Goal: Information Seeking & Learning: Learn about a topic

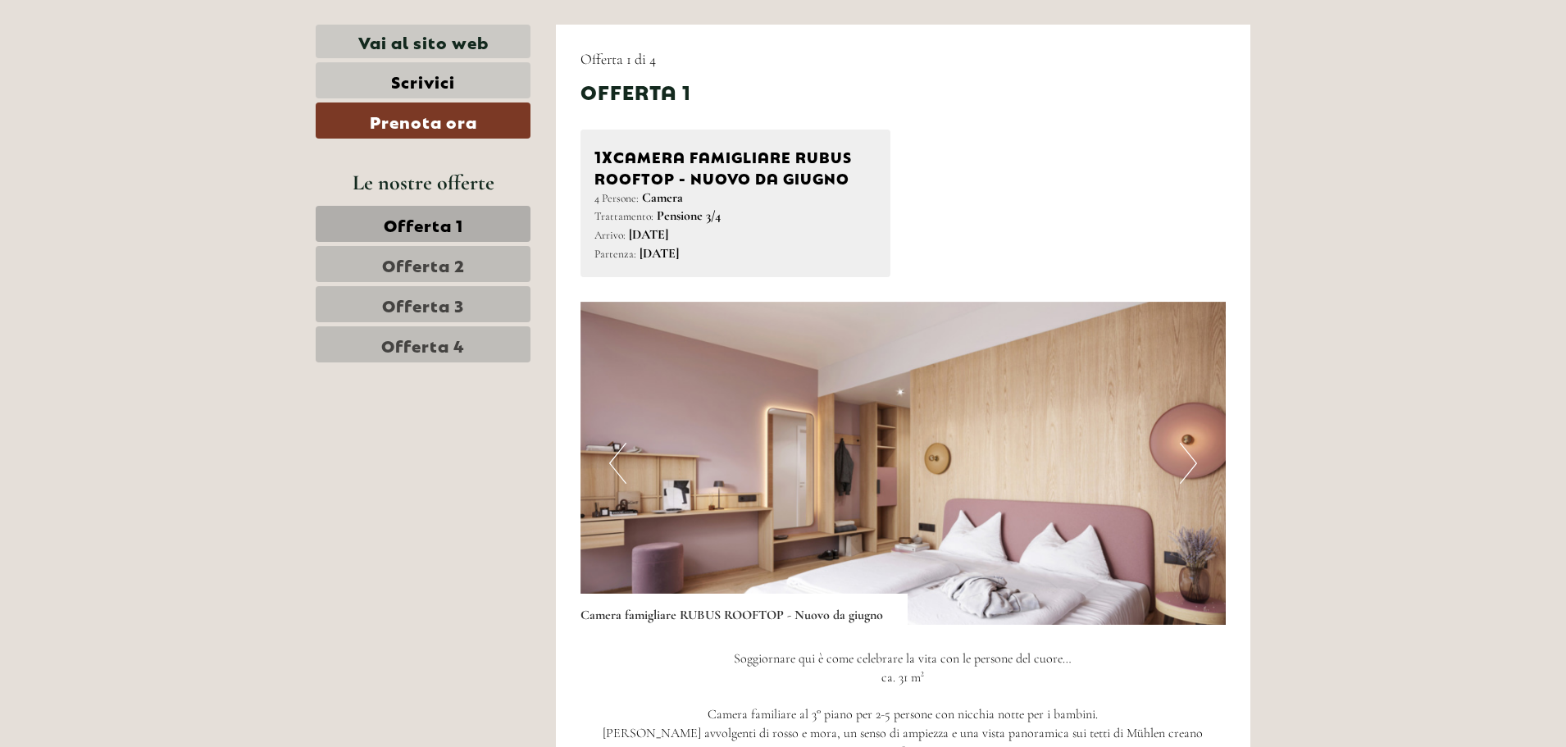
scroll to position [1066, 0]
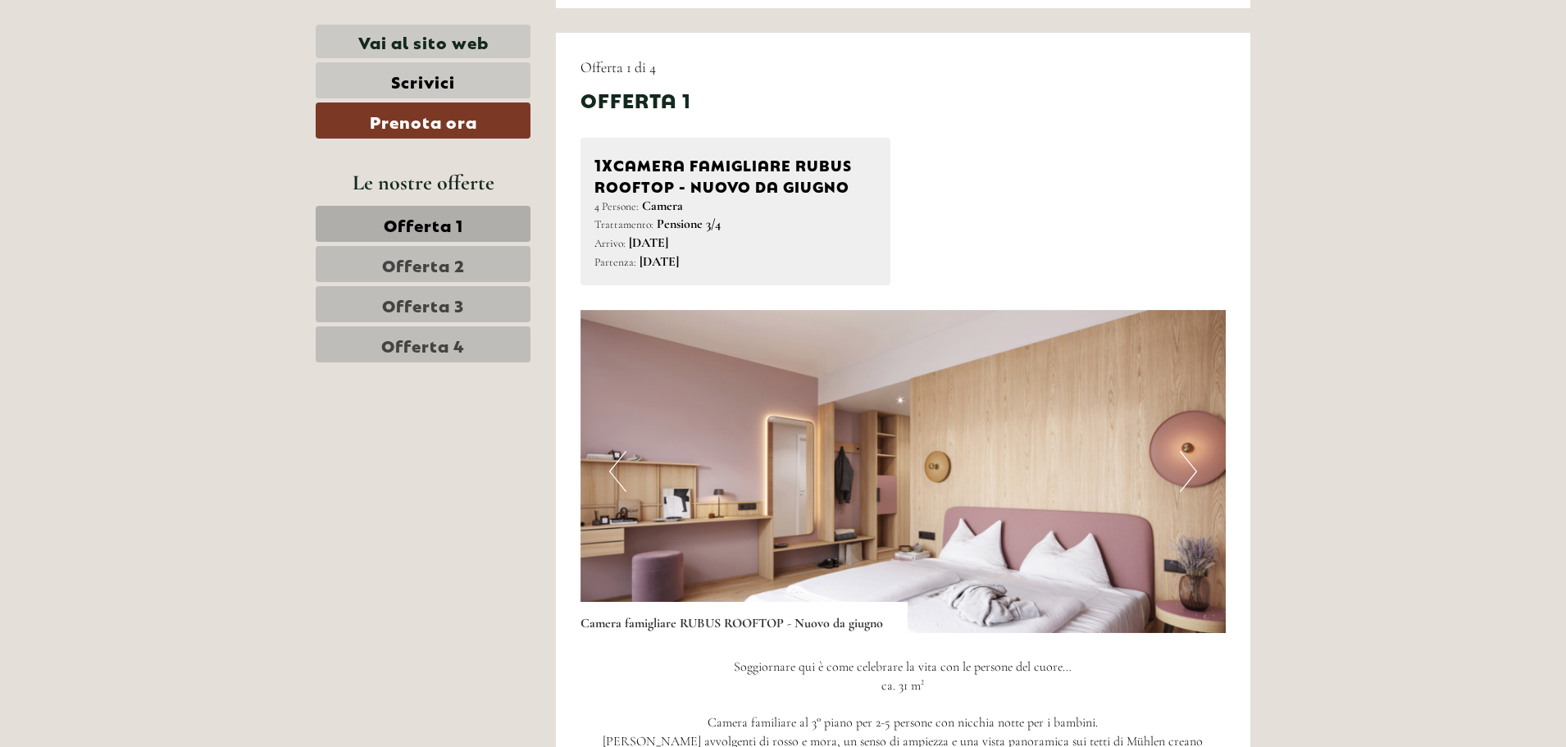
click at [459, 229] on span "Offerta 1" at bounding box center [424, 223] width 80 height 23
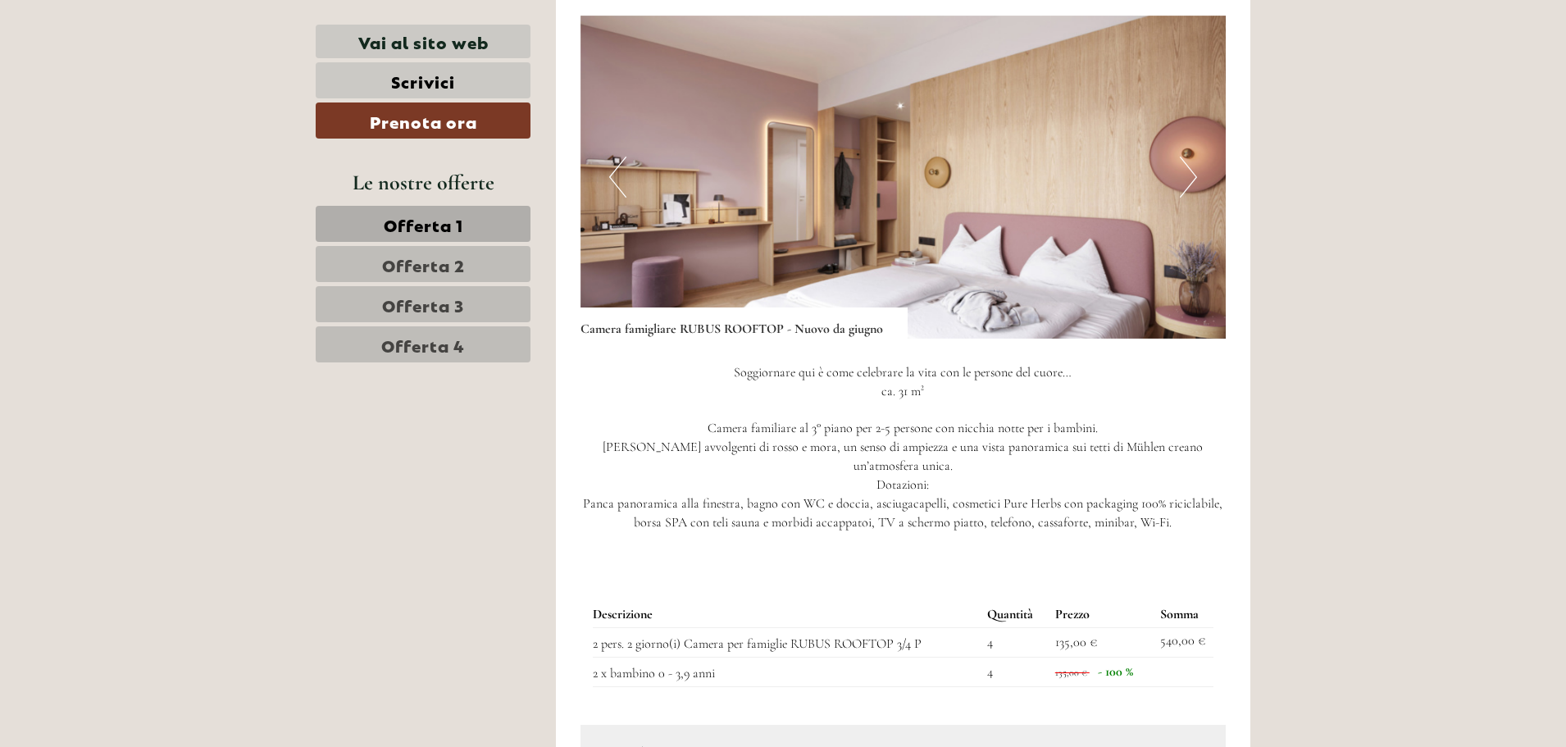
scroll to position [1426, 0]
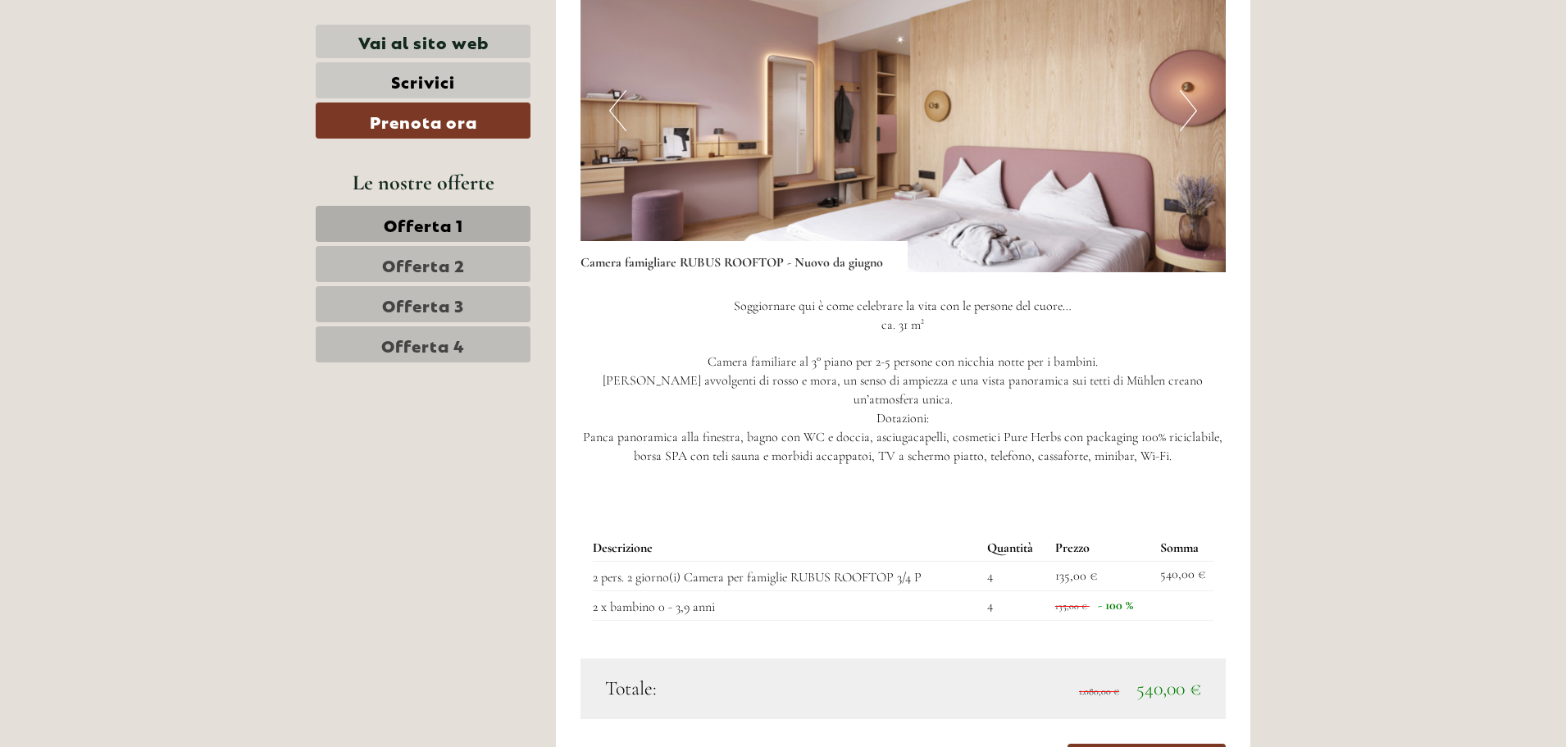
click at [457, 268] on span "Offerta 2" at bounding box center [423, 263] width 83 height 23
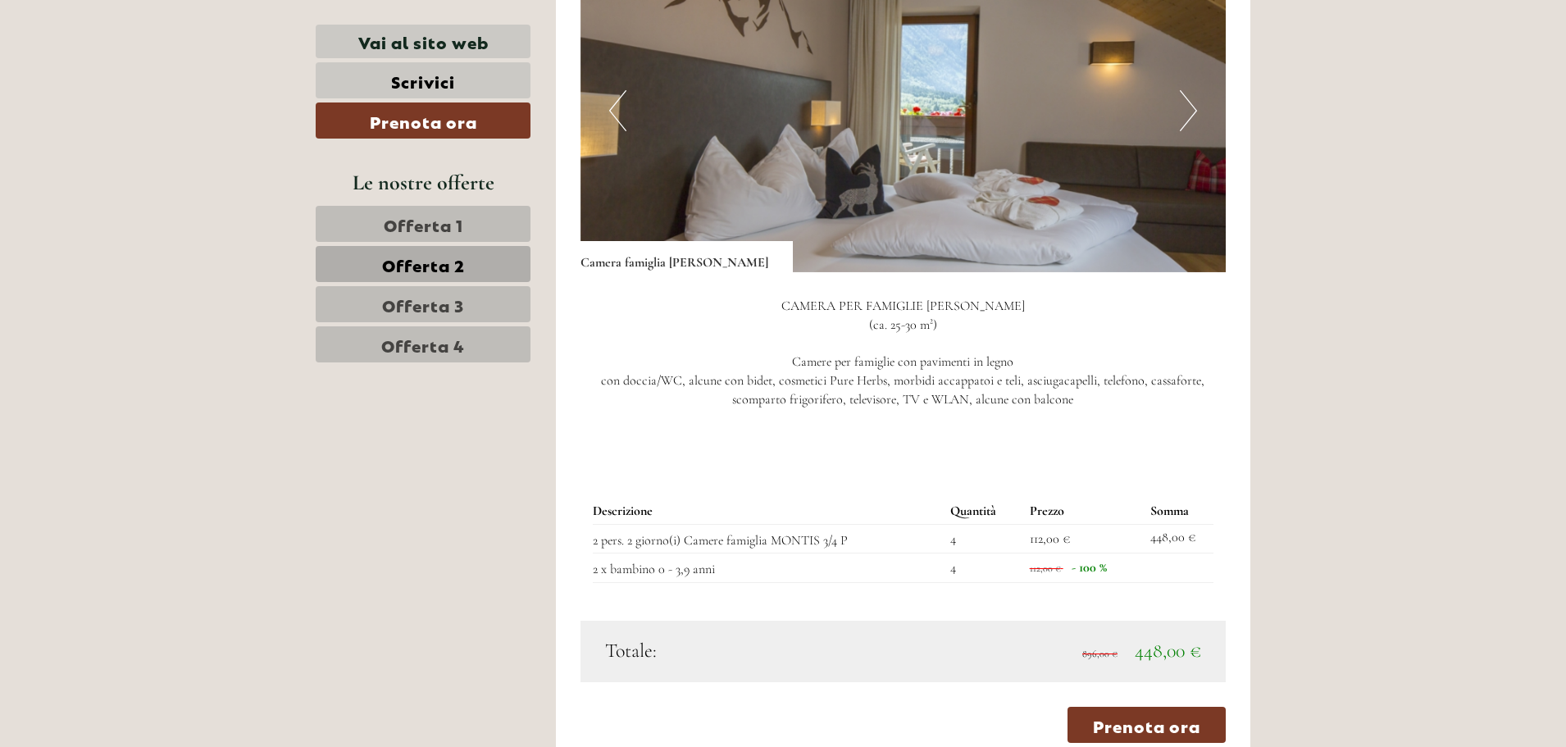
click at [454, 306] on span "Offerta 3" at bounding box center [423, 304] width 82 height 23
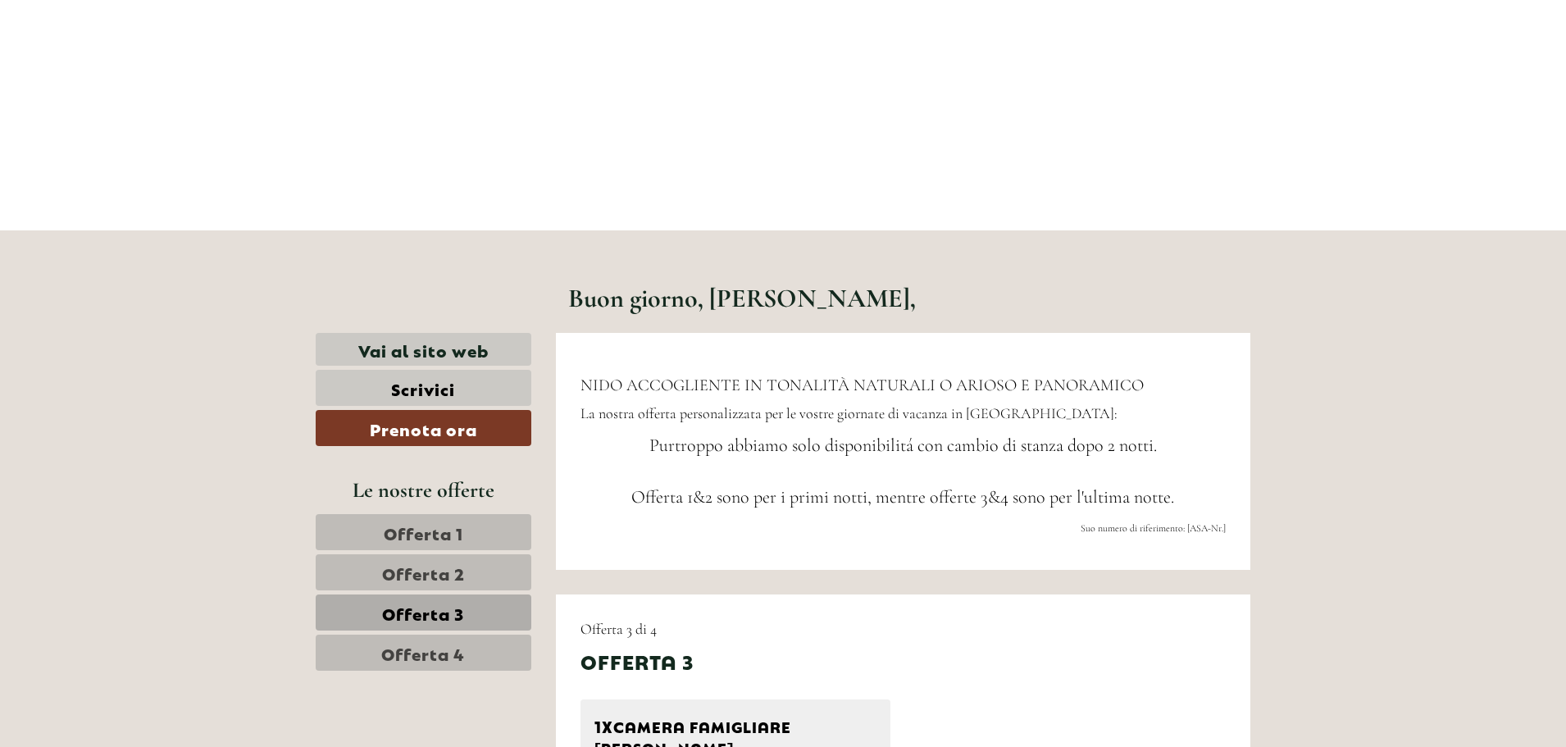
scroll to position [656, 0]
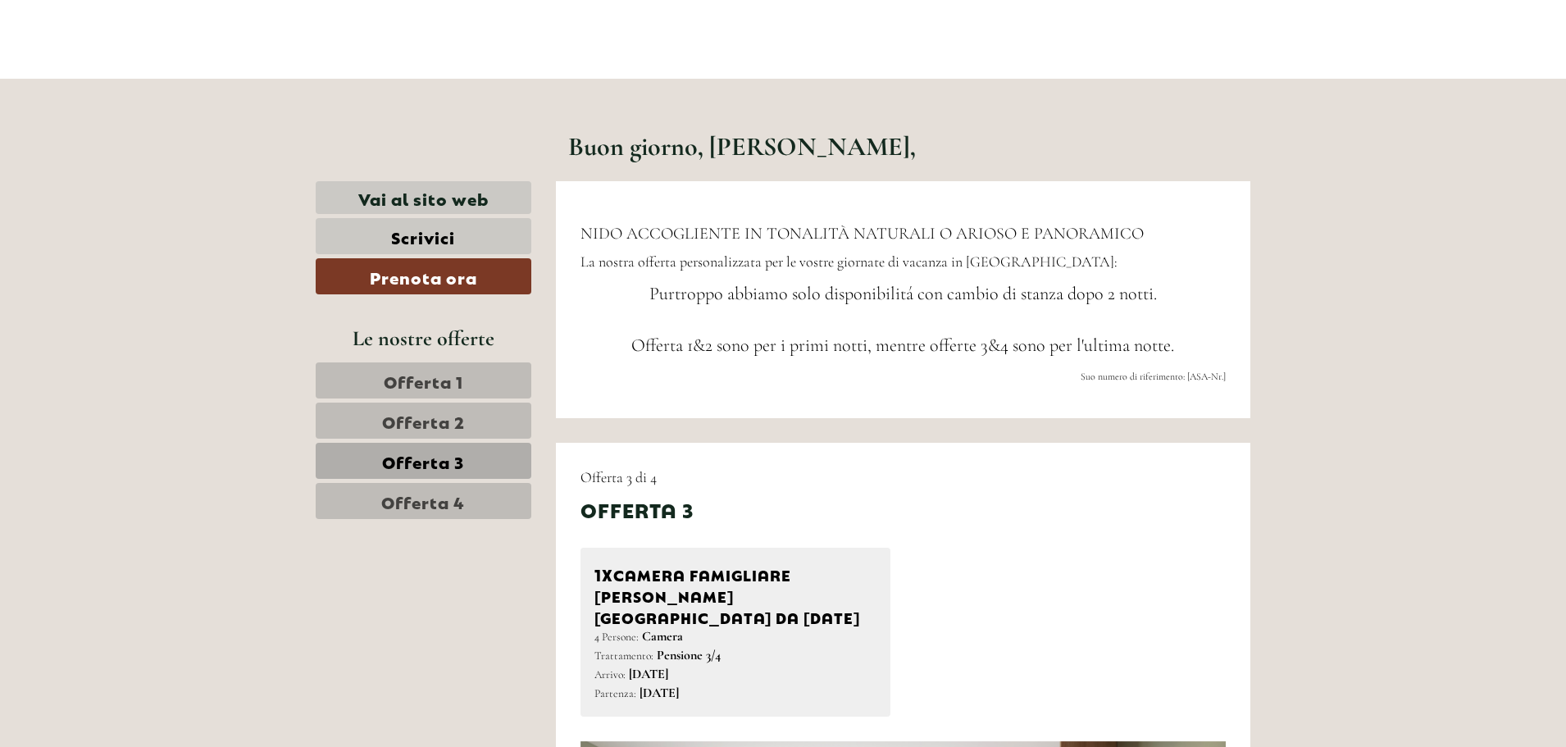
click at [447, 464] on span "Offerta 3" at bounding box center [423, 460] width 82 height 23
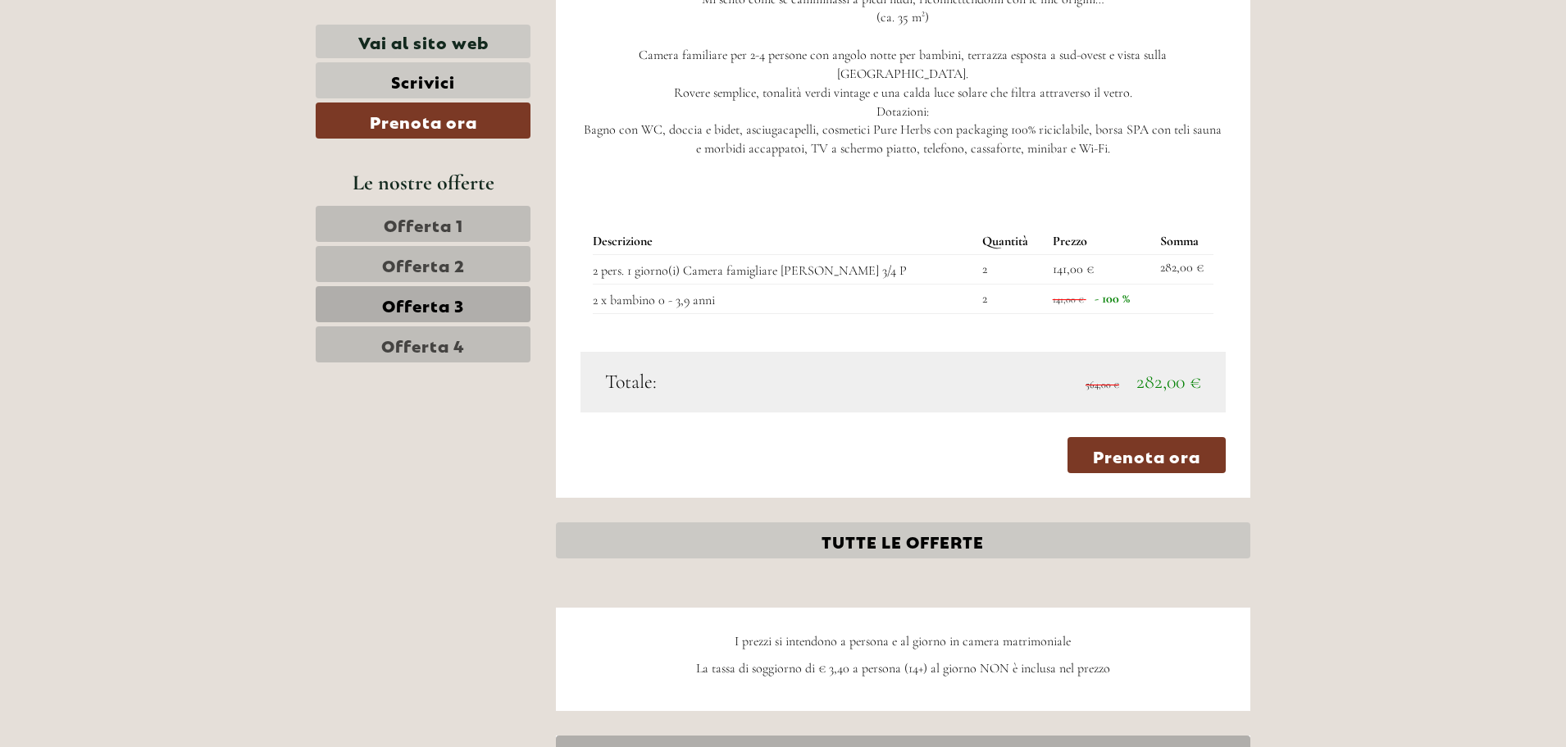
scroll to position [1672, 0]
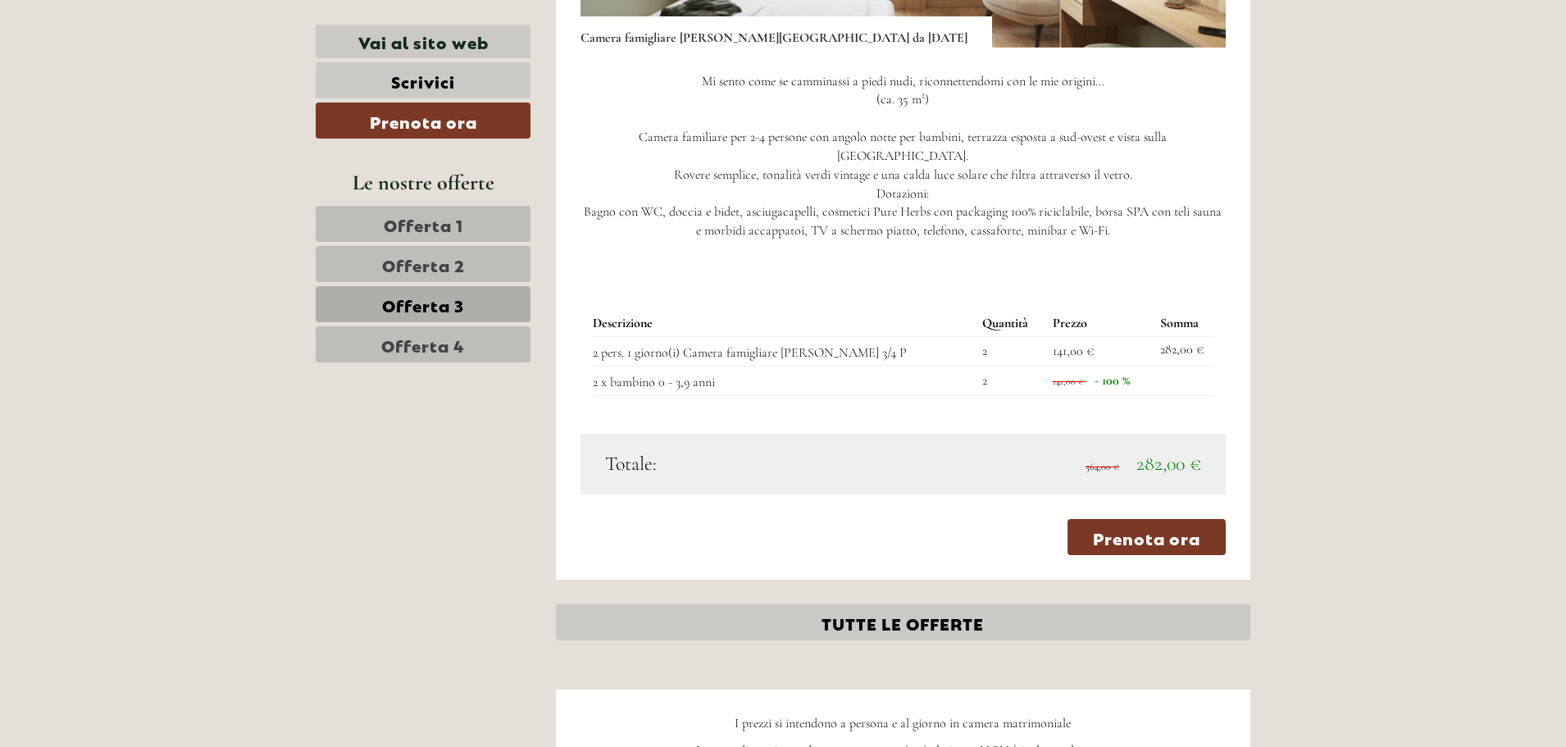
click at [462, 352] on span "Offerta 4" at bounding box center [423, 344] width 84 height 23
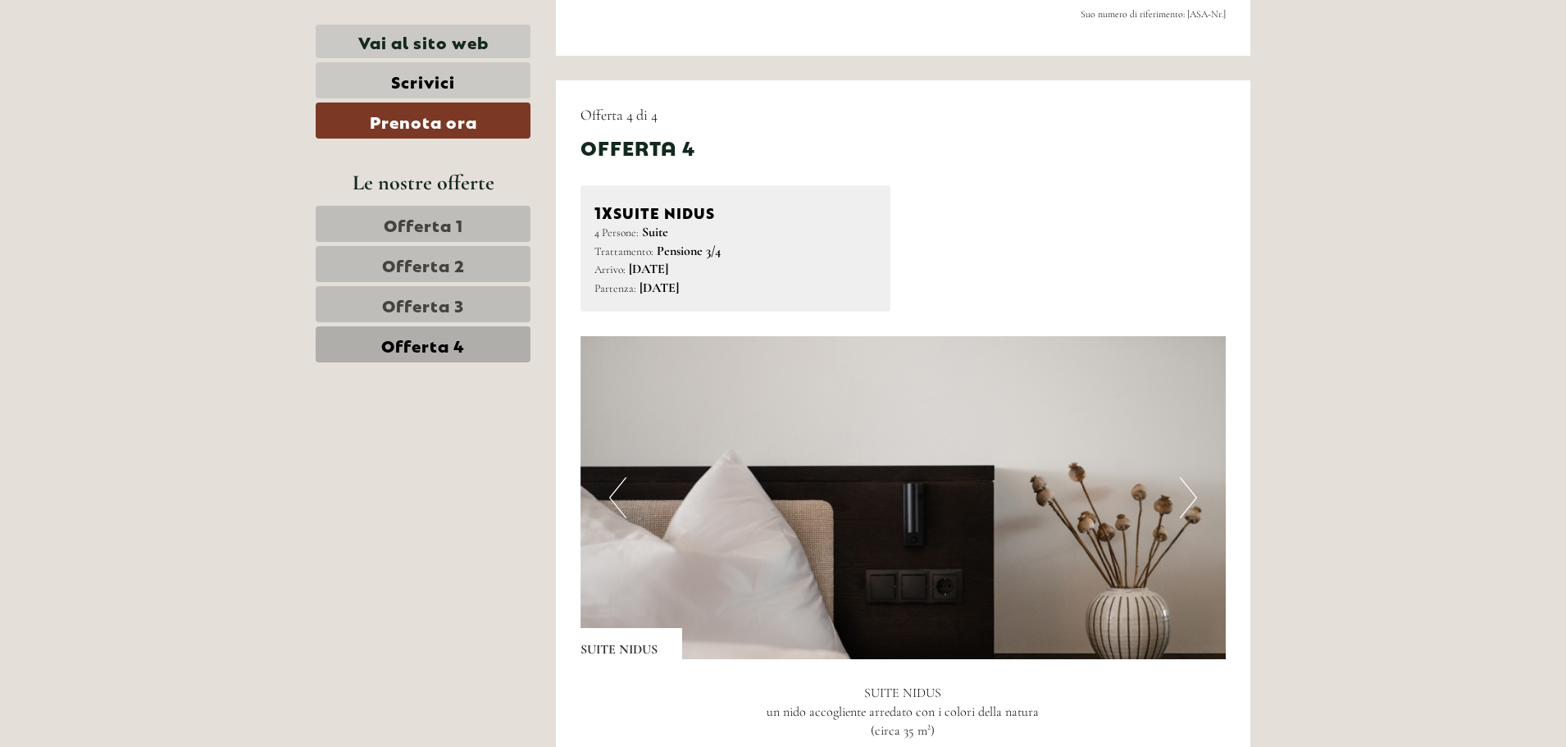
scroll to position [1016, 0]
click at [458, 266] on span "Offerta 2" at bounding box center [423, 263] width 83 height 23
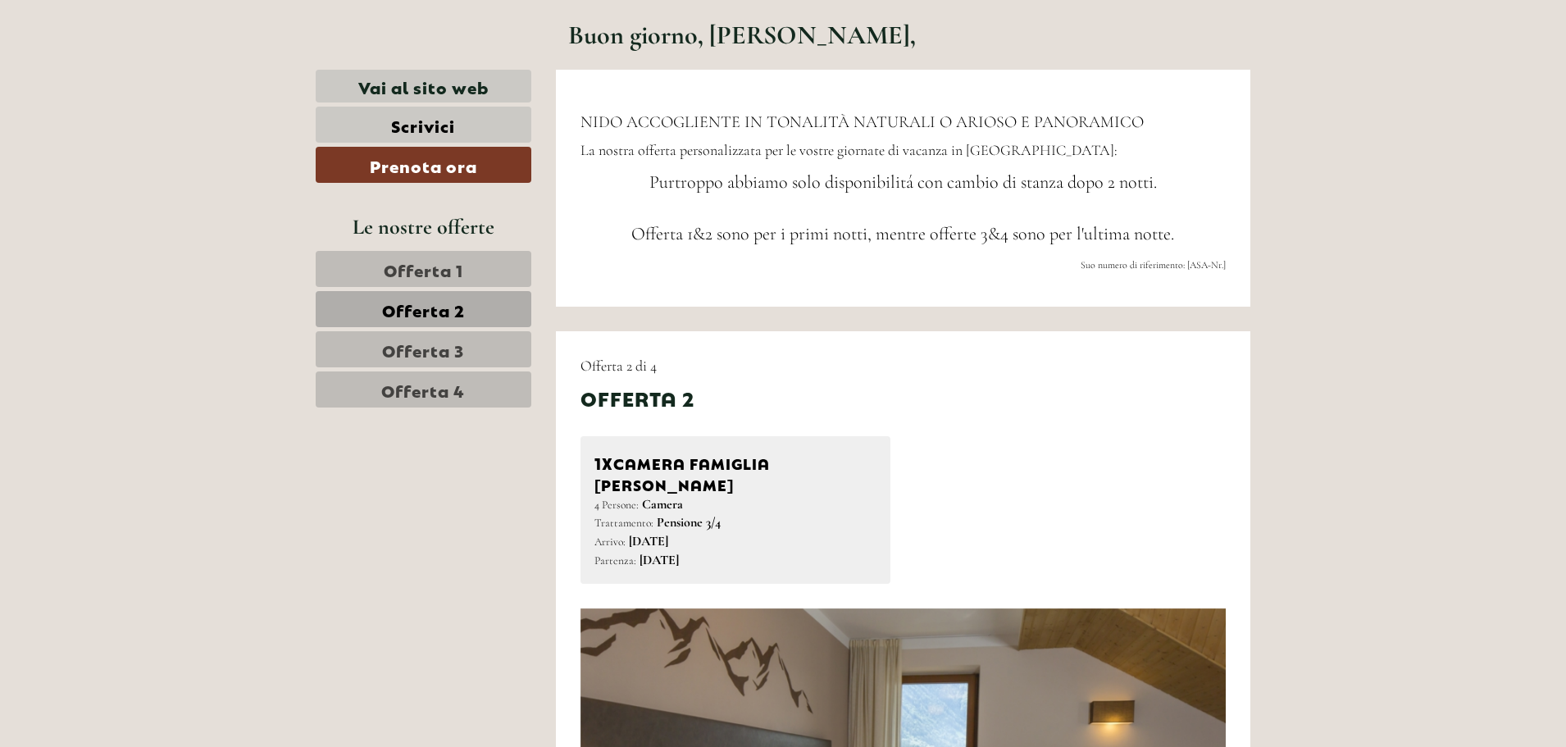
scroll to position [738, 0]
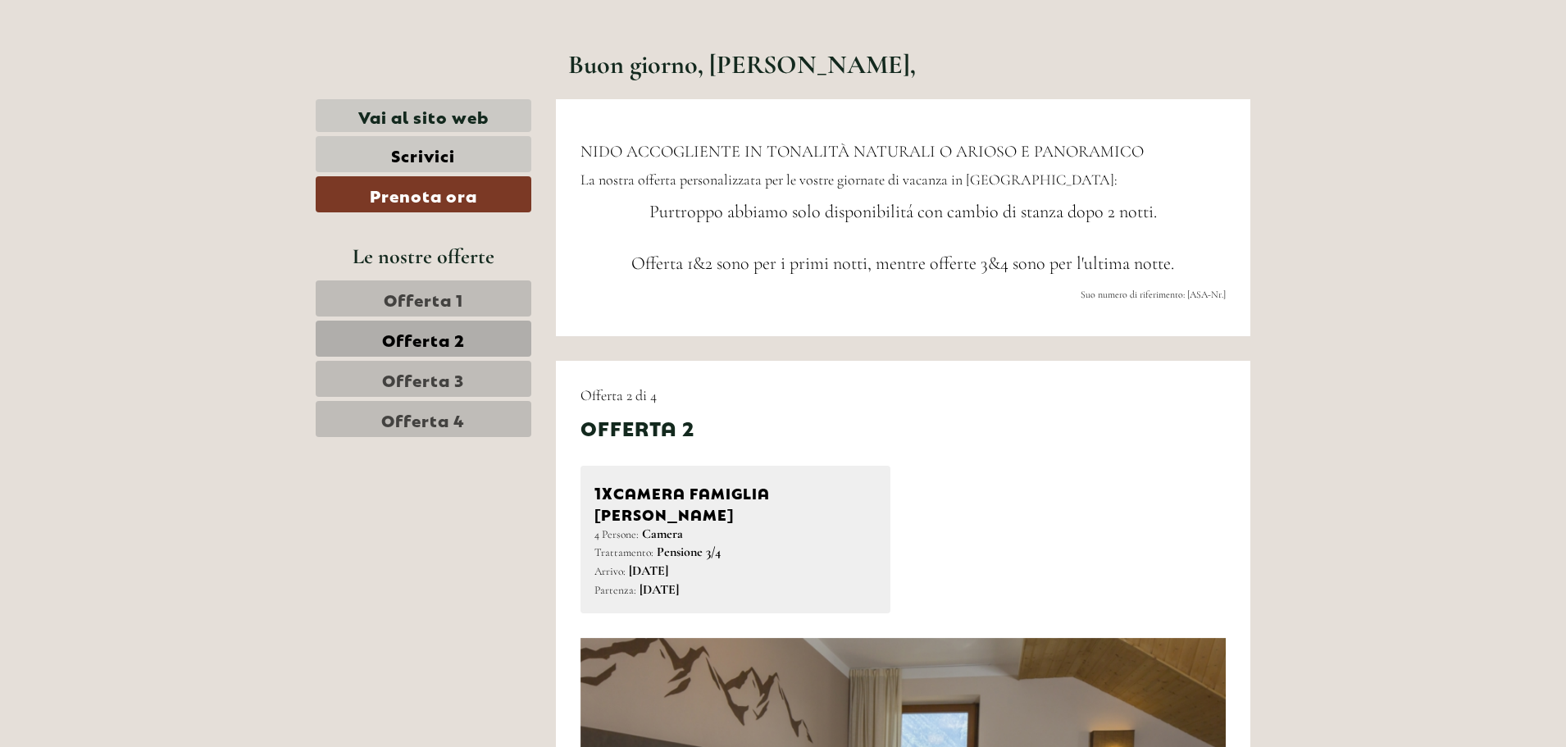
click at [857, 186] on span "La nostra offerta personalizzata per le vostre giornate di vacanza in [GEOGRAPH…" at bounding box center [848, 179] width 537 height 18
click at [477, 205] on link "Prenota ora" at bounding box center [424, 194] width 216 height 36
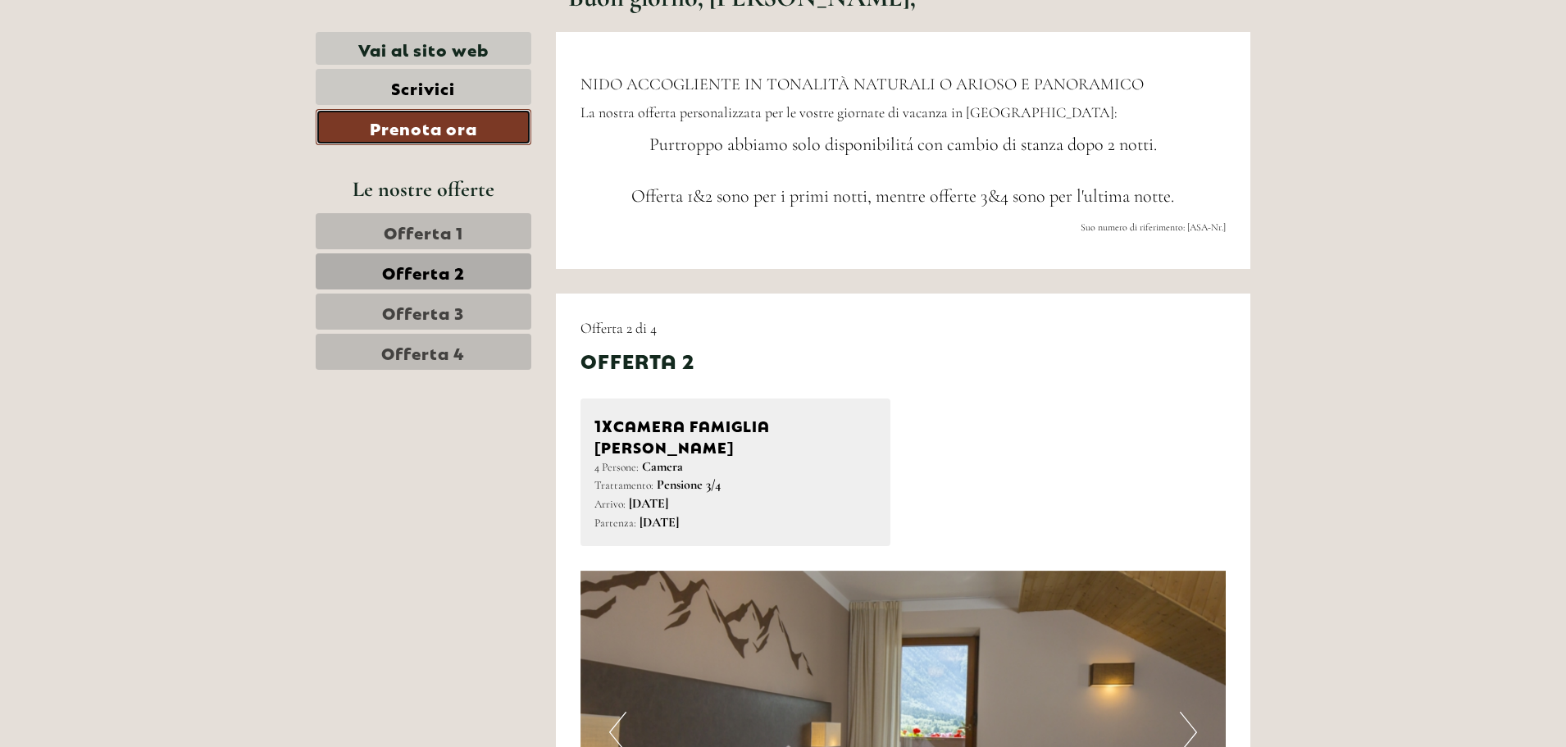
scroll to position [630, 0]
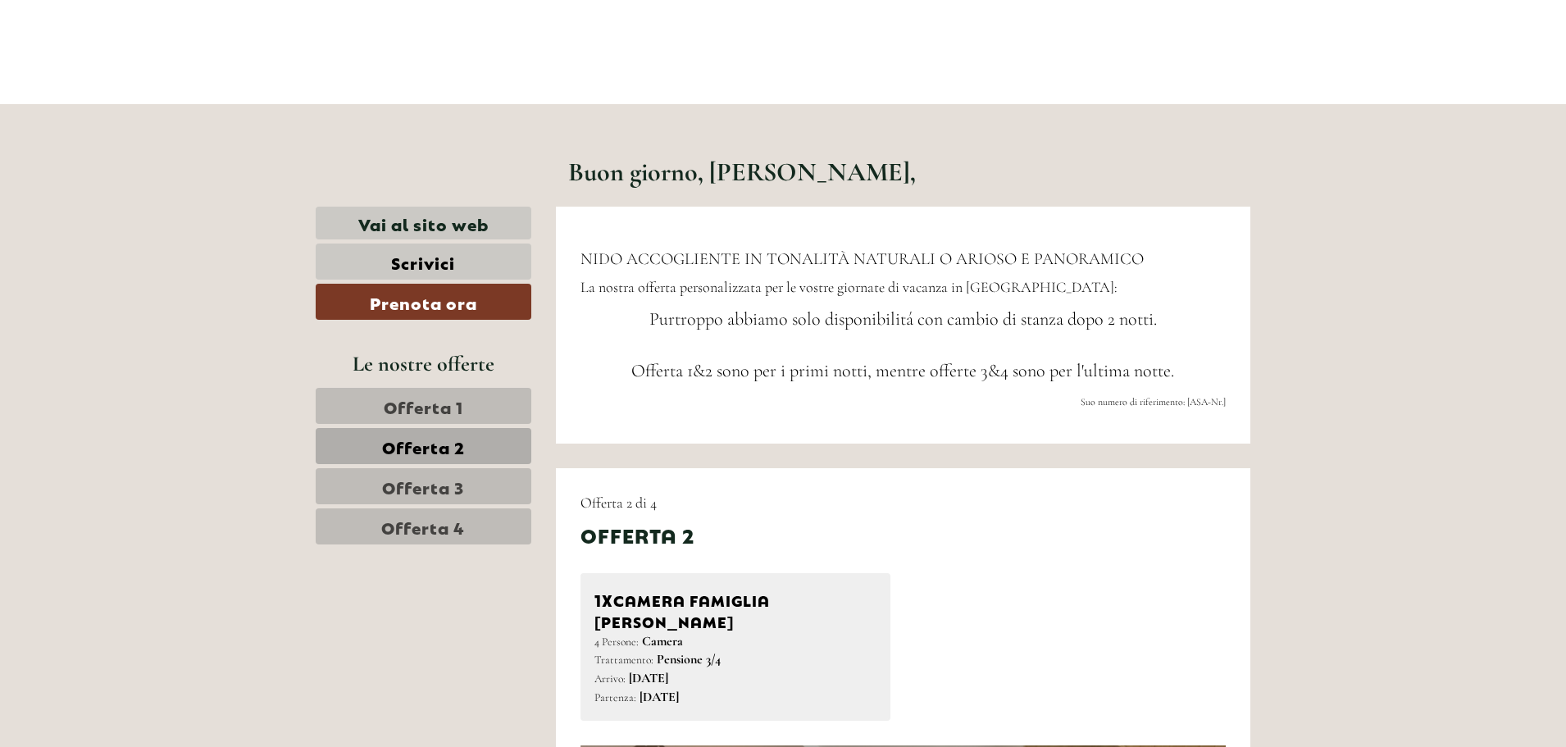
click at [472, 402] on link "Offerta 1" at bounding box center [424, 406] width 216 height 36
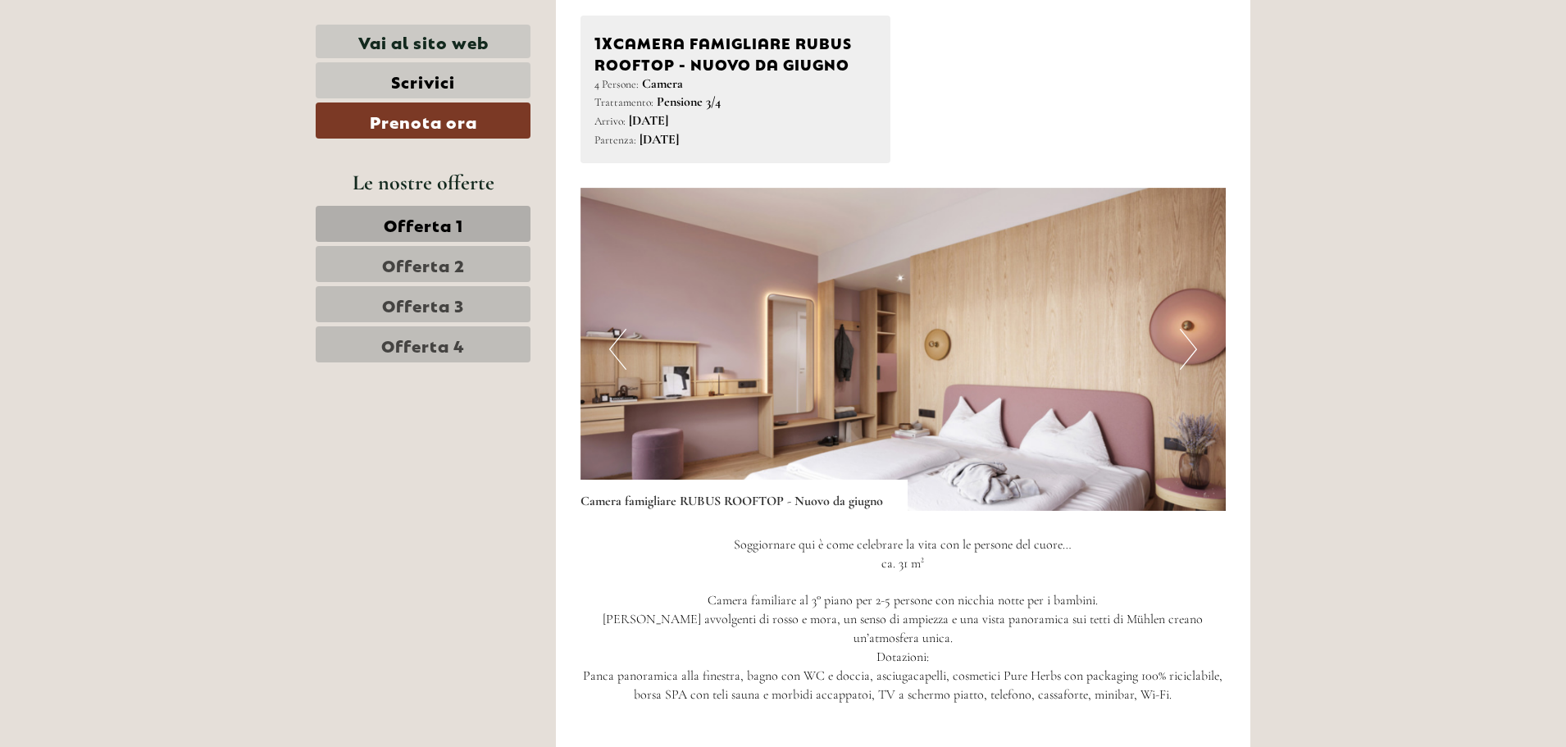
scroll to position [1508, 0]
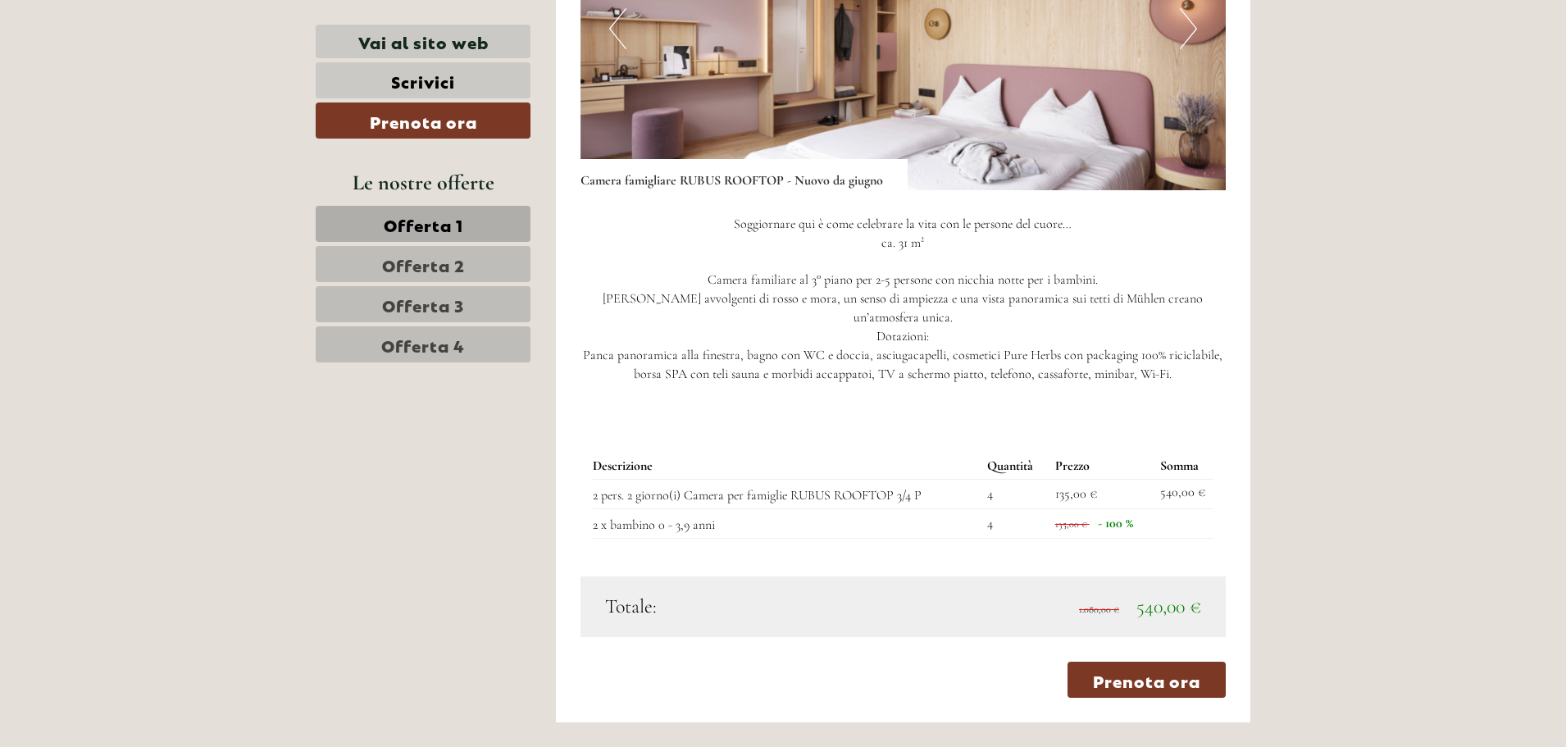
click at [457, 261] on span "Offerta 2" at bounding box center [423, 263] width 83 height 23
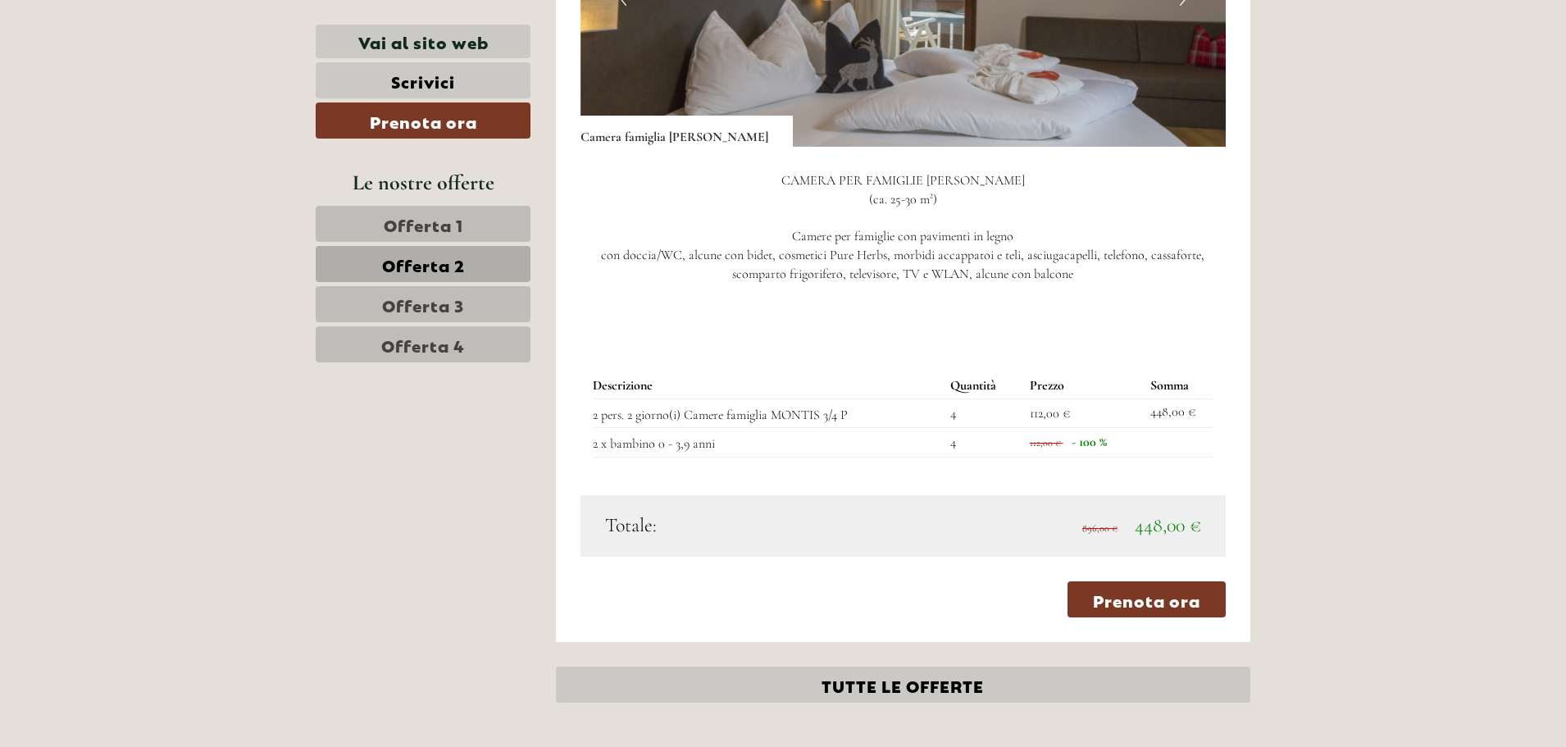
scroll to position [1672, 0]
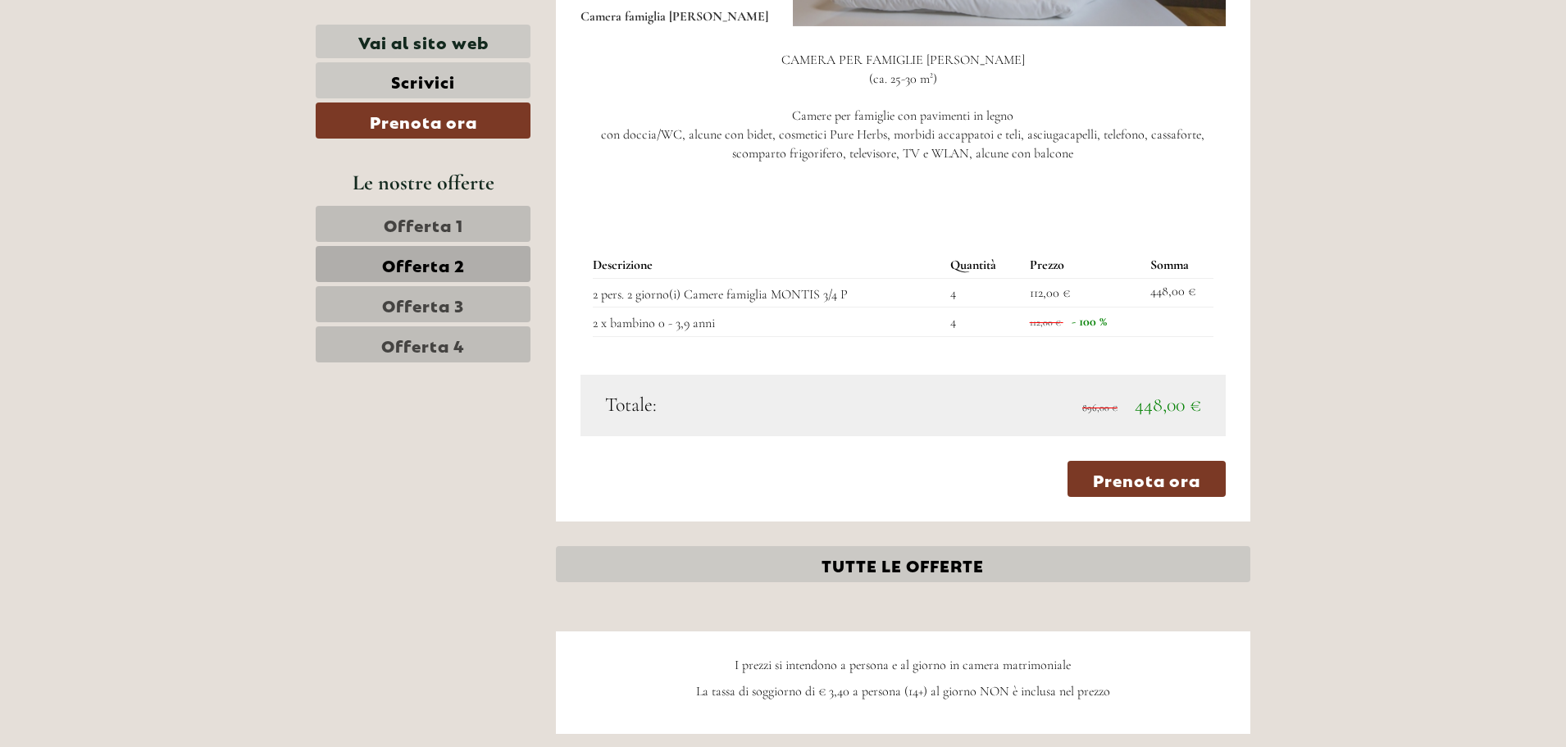
click at [408, 344] on span "Offerta 4" at bounding box center [423, 344] width 84 height 23
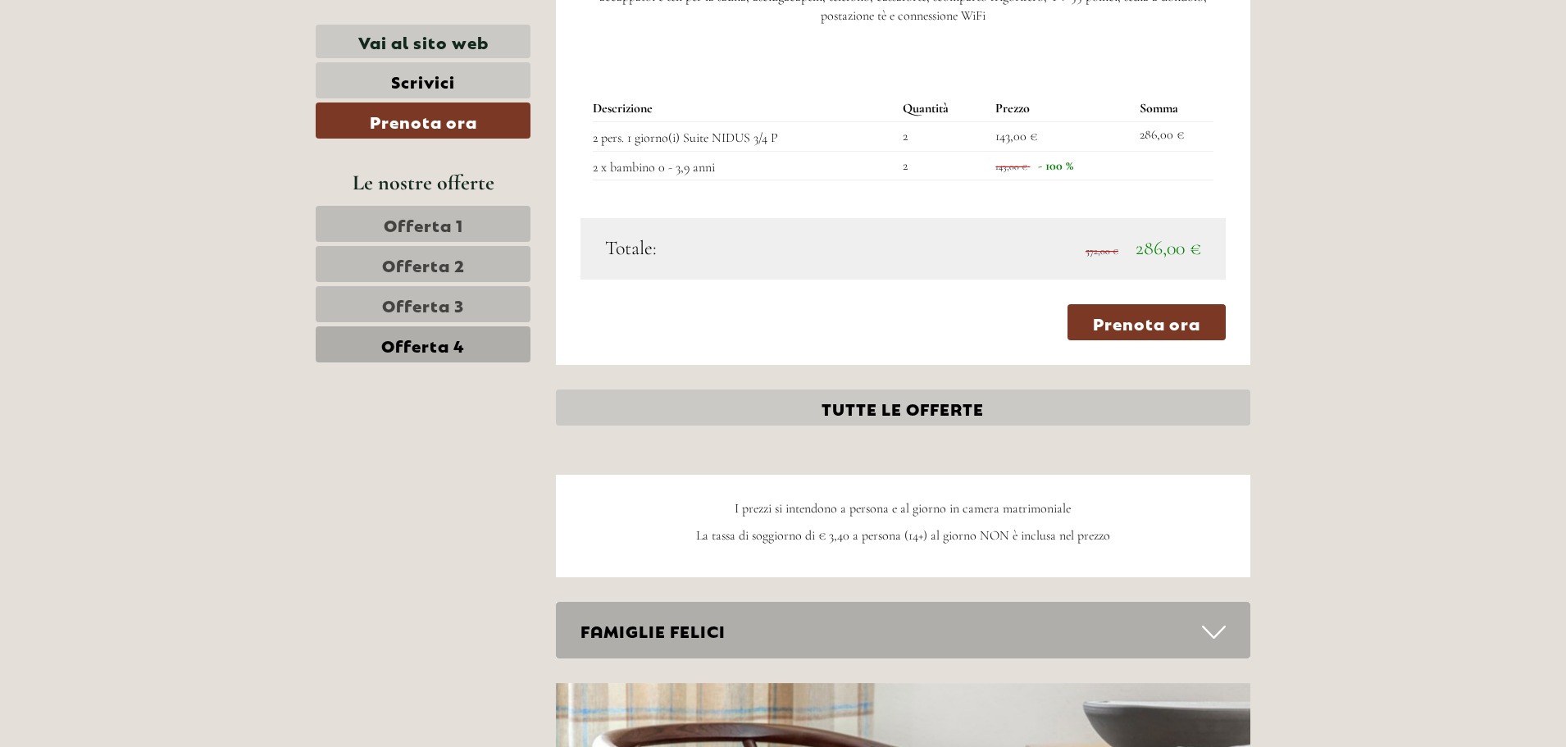
scroll to position [1836, 0]
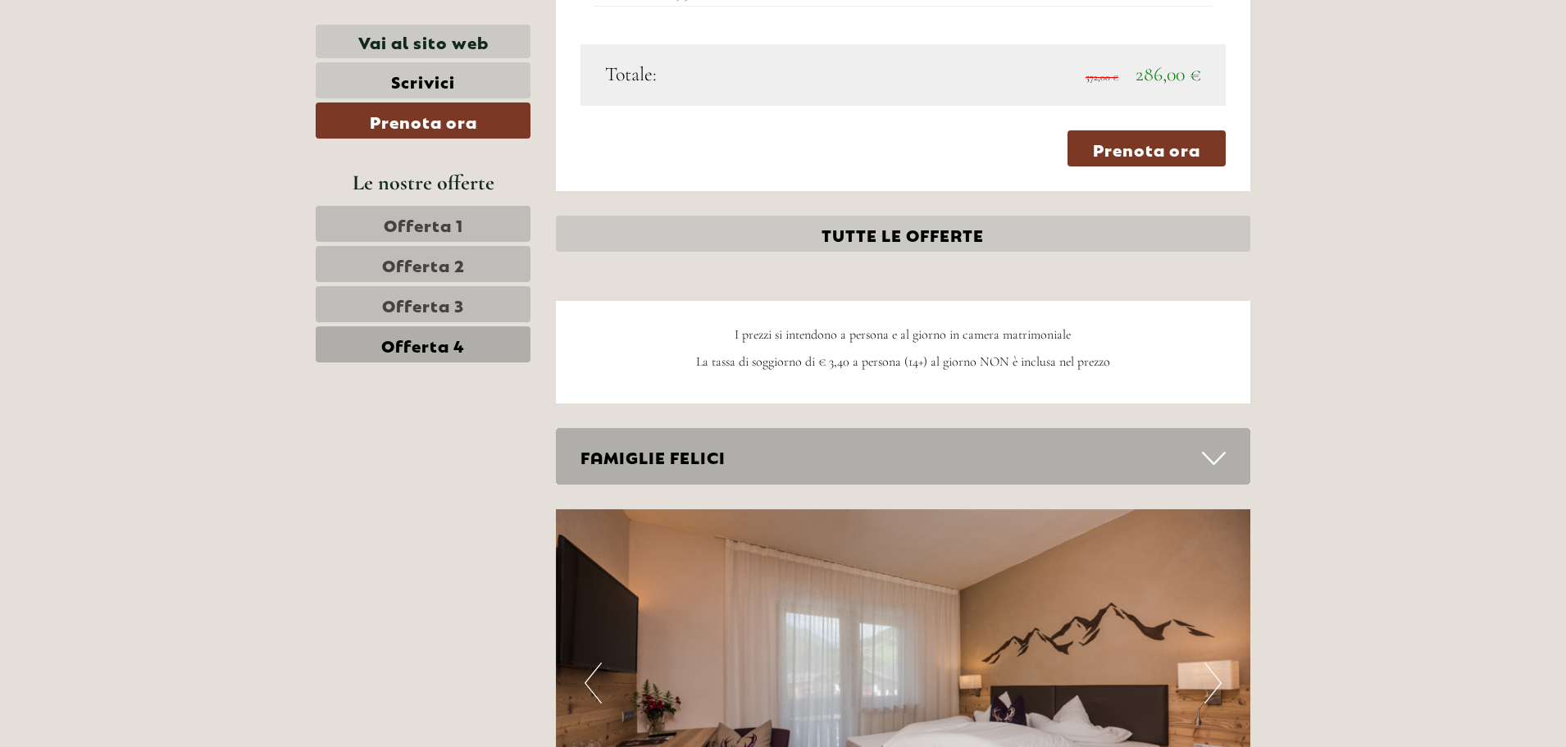
click at [442, 310] on span "Offerta 3" at bounding box center [423, 304] width 82 height 23
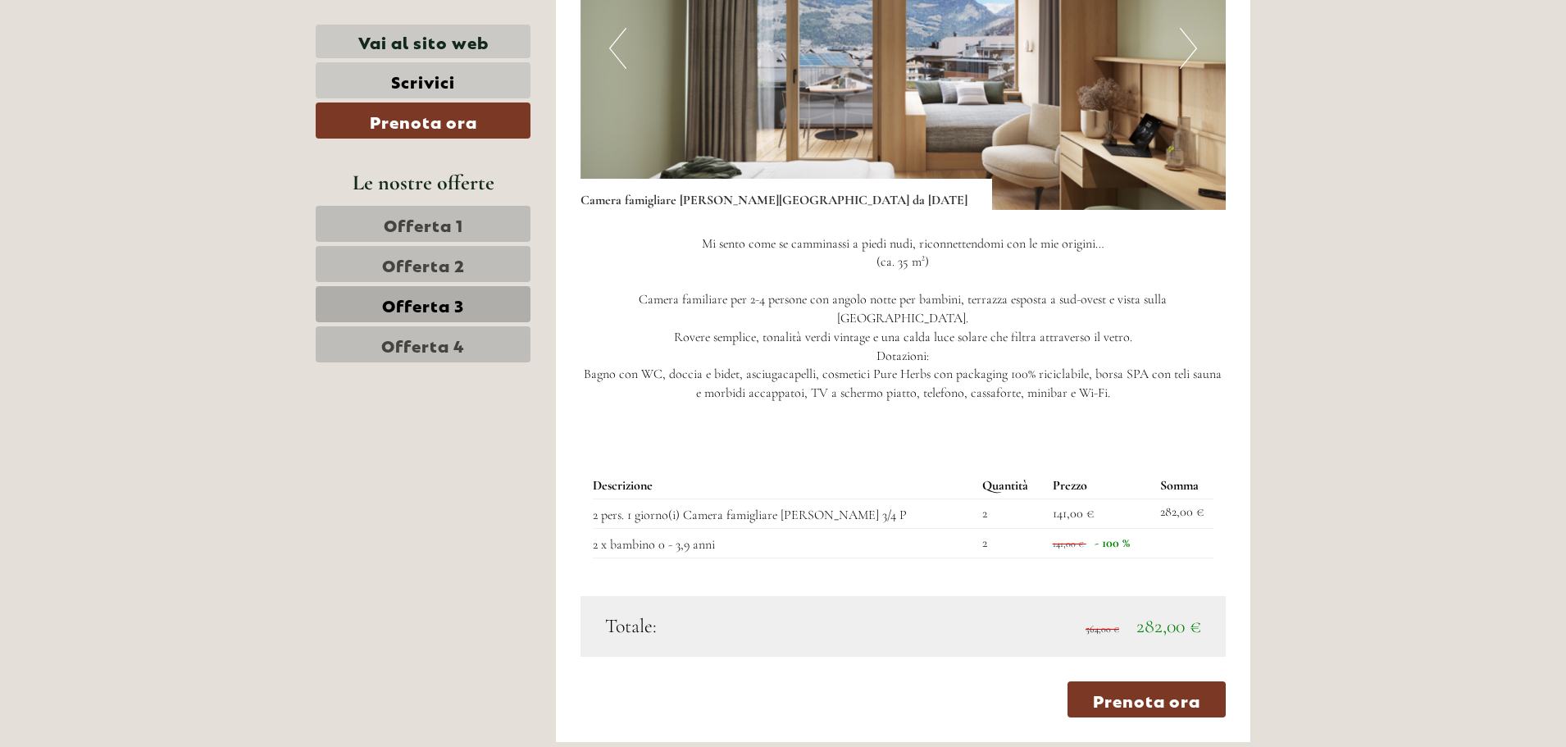
scroll to position [1590, 0]
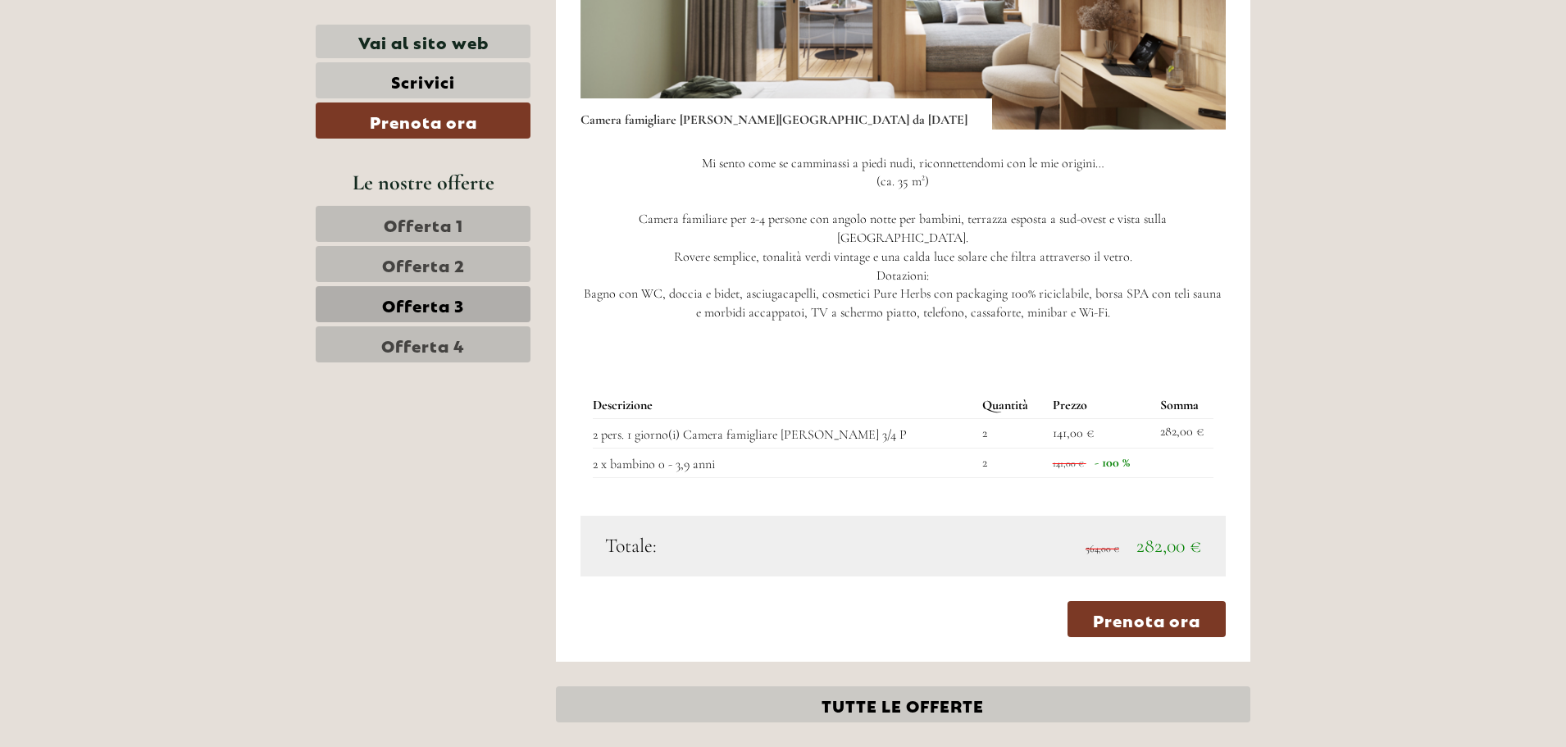
click at [454, 353] on span "Offerta 4" at bounding box center [423, 344] width 84 height 23
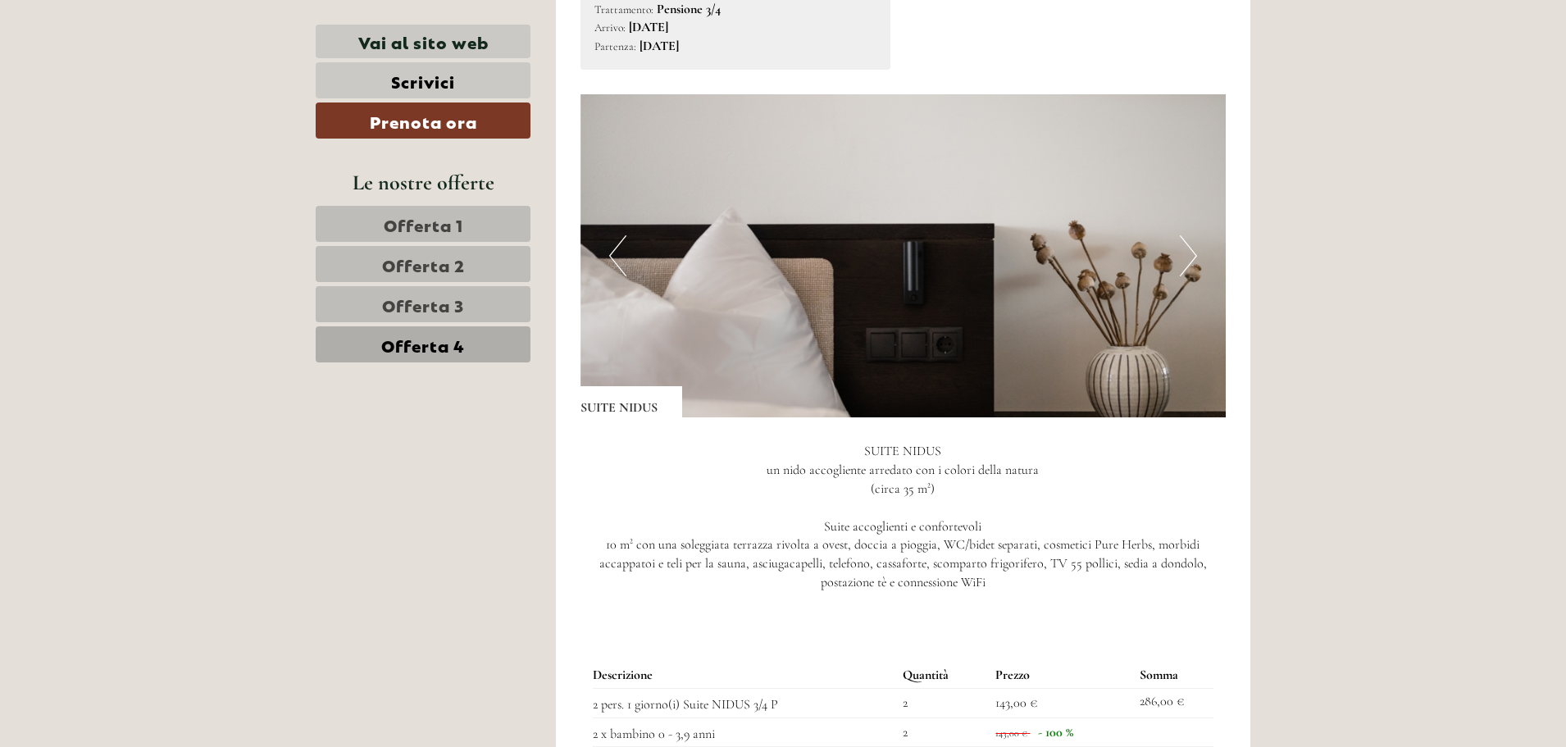
scroll to position [1262, 0]
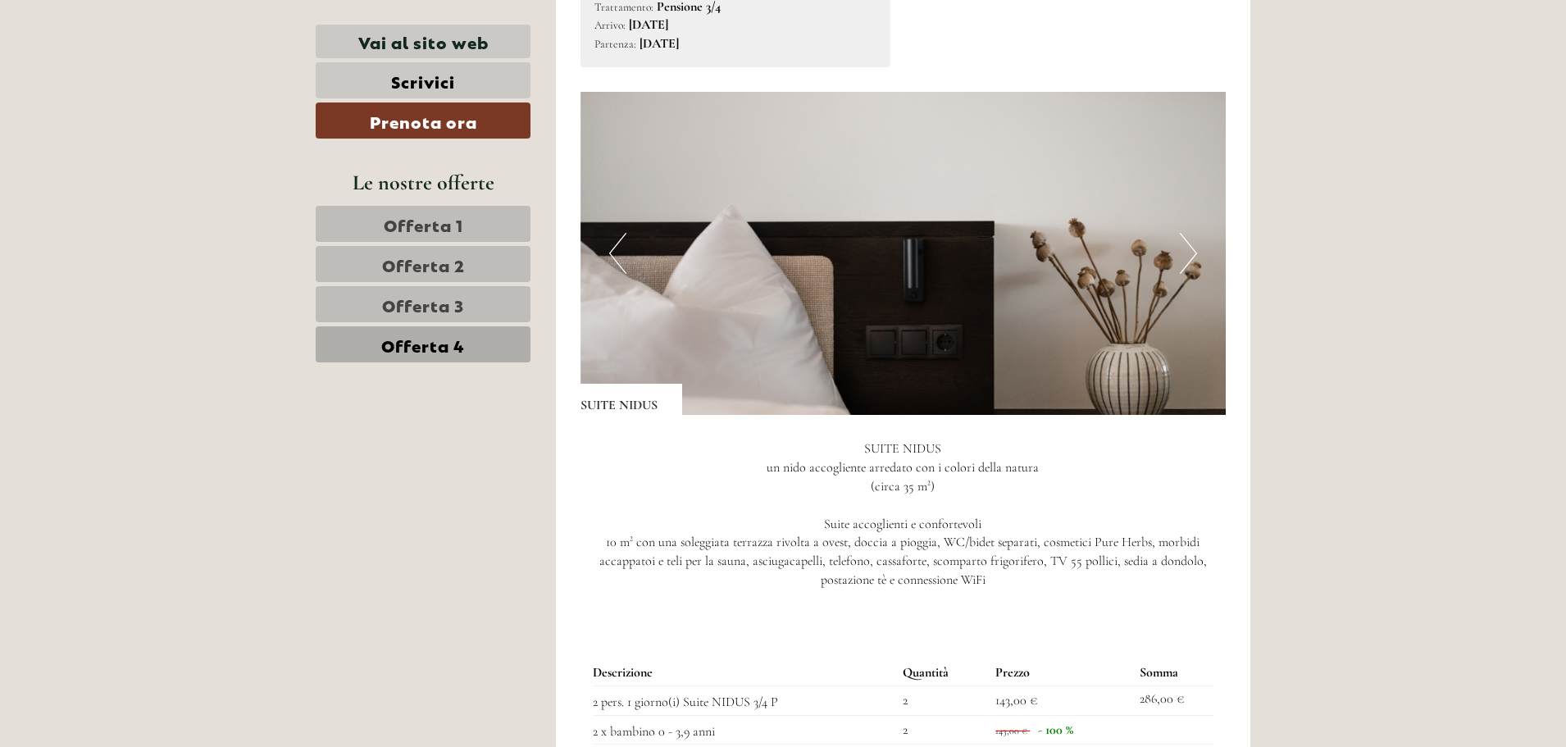
click at [460, 307] on span "Offerta 3" at bounding box center [423, 304] width 82 height 23
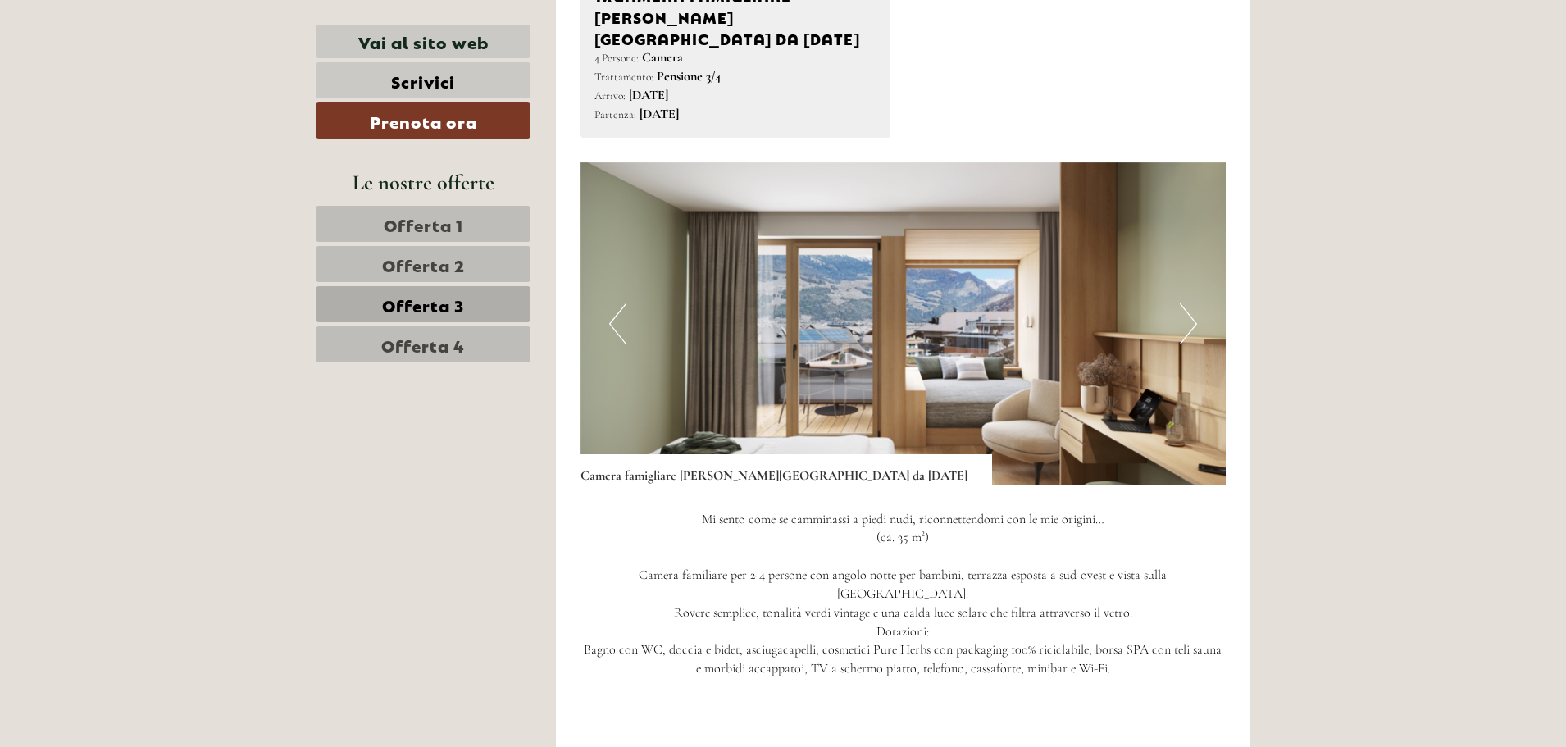
scroll to position [1344, 0]
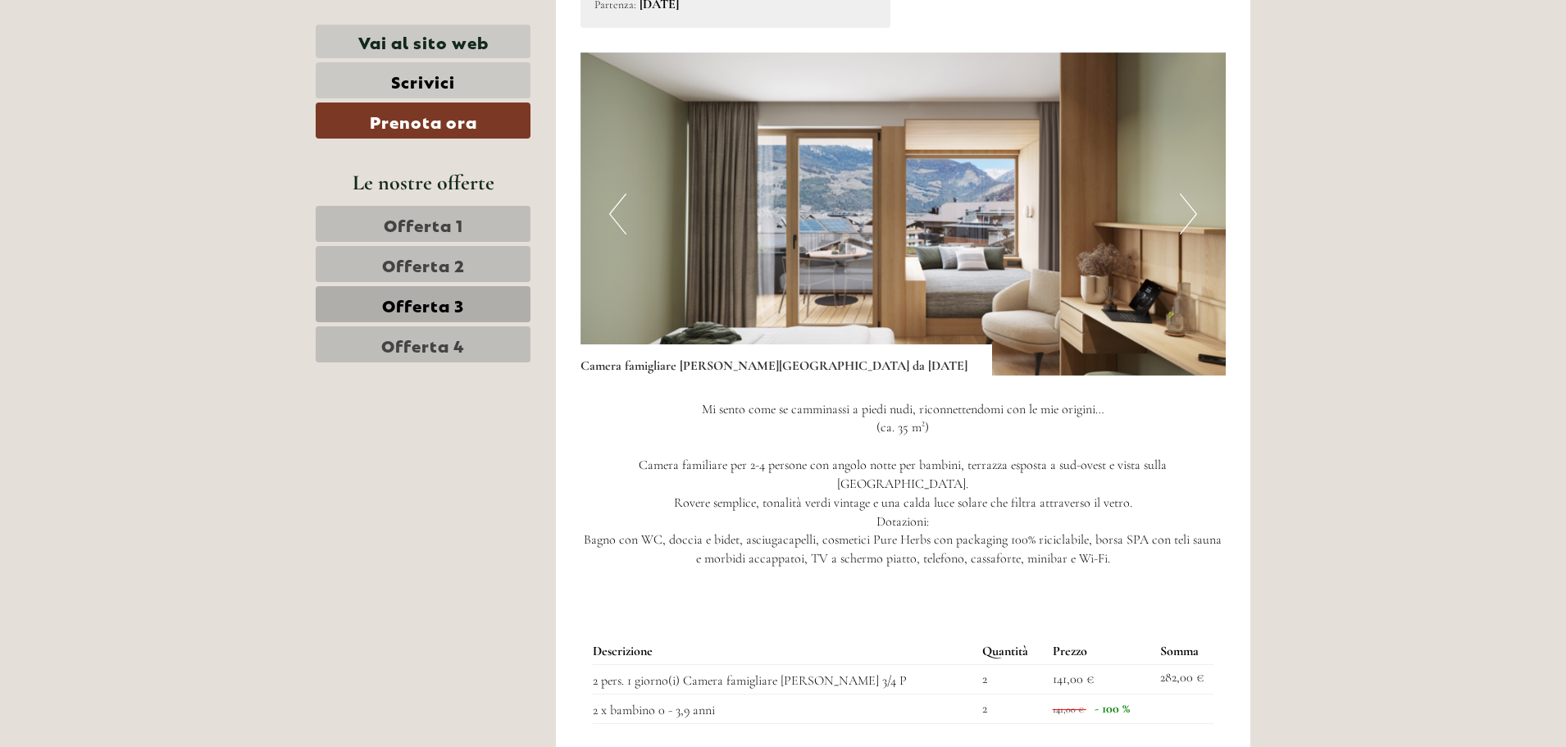
click at [1190, 193] on button "Next" at bounding box center [1187, 213] width 17 height 41
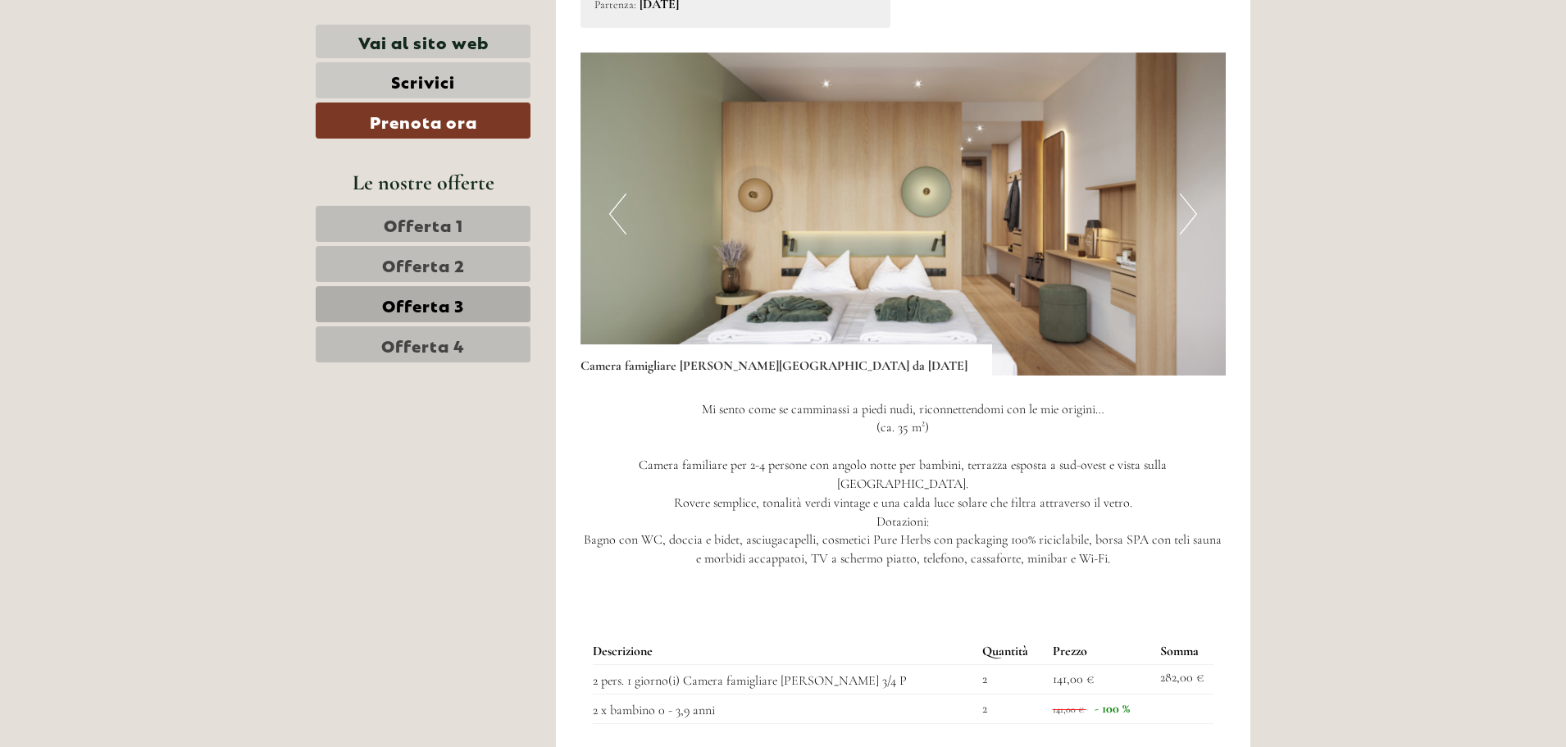
click at [1189, 193] on button "Next" at bounding box center [1187, 213] width 17 height 41
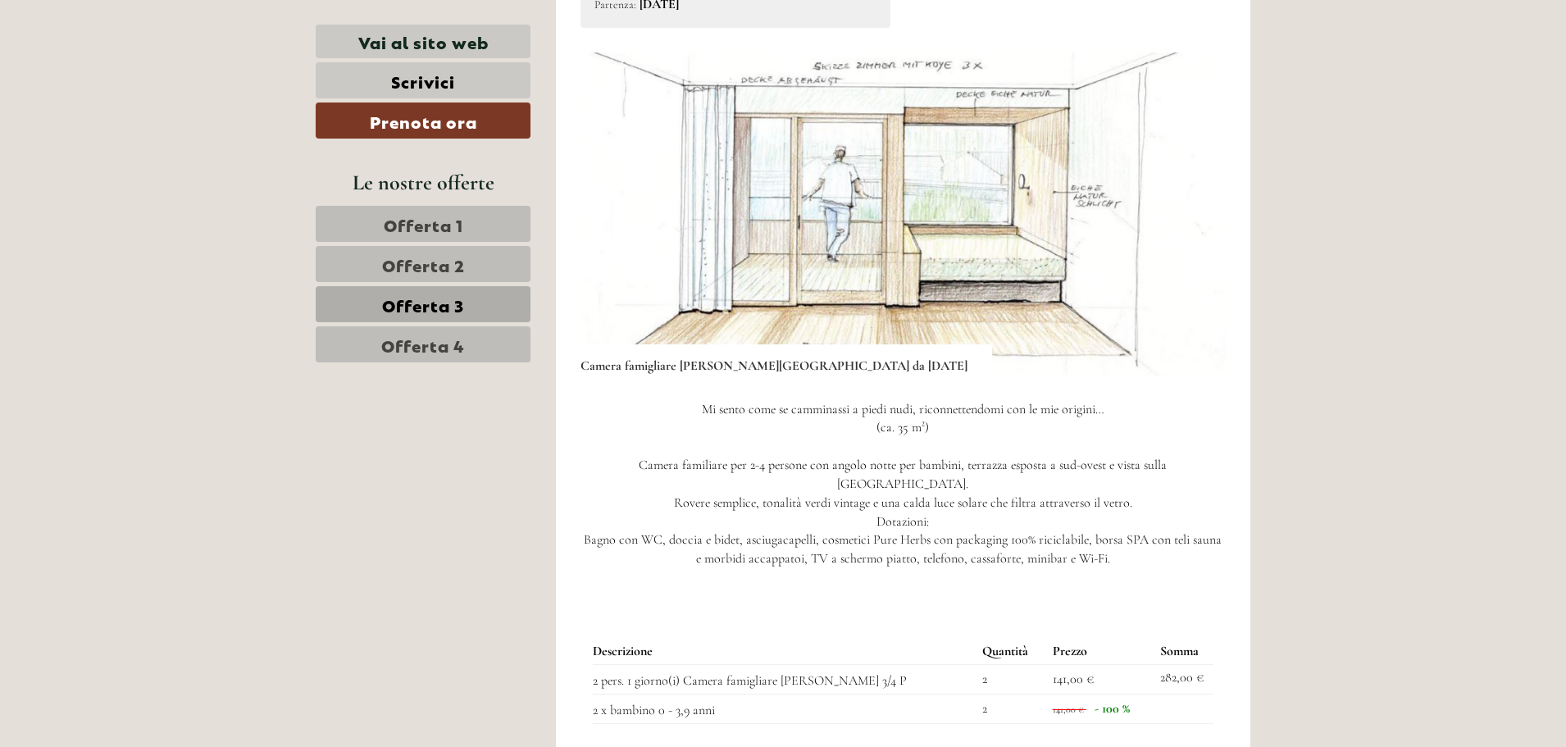
click at [1188, 194] on button "Next" at bounding box center [1187, 213] width 17 height 41
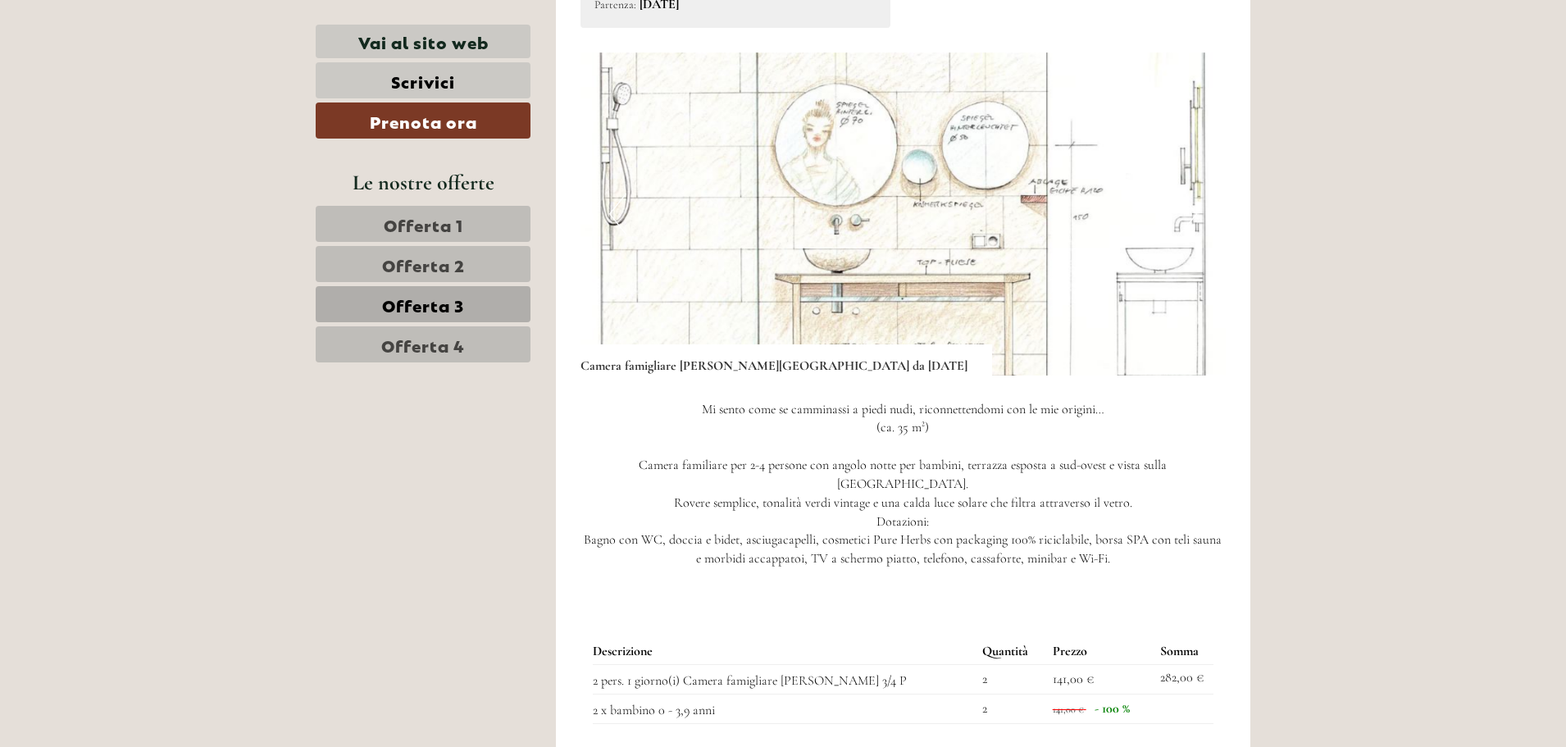
click at [1188, 194] on button "Next" at bounding box center [1187, 213] width 17 height 41
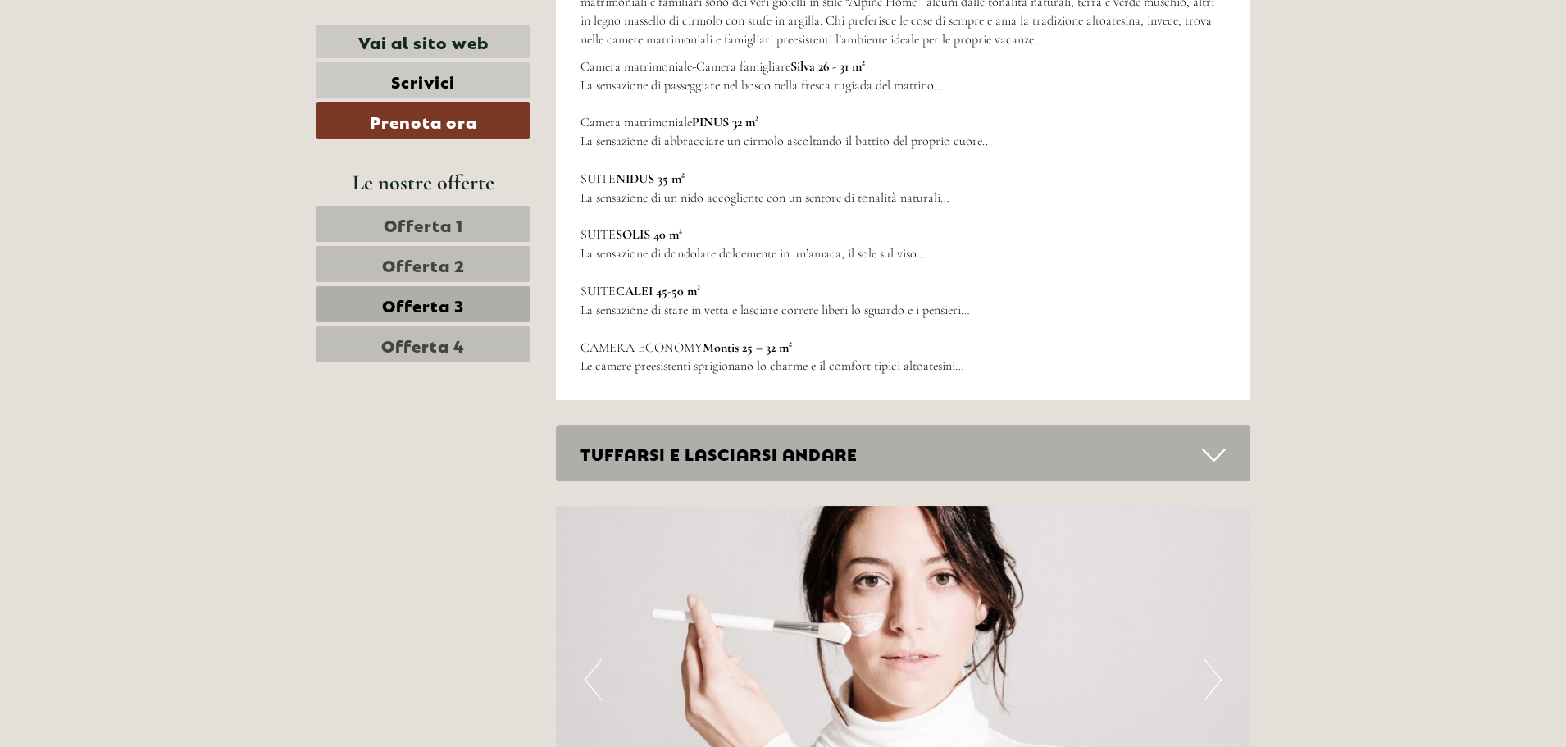
scroll to position [3065, 0]
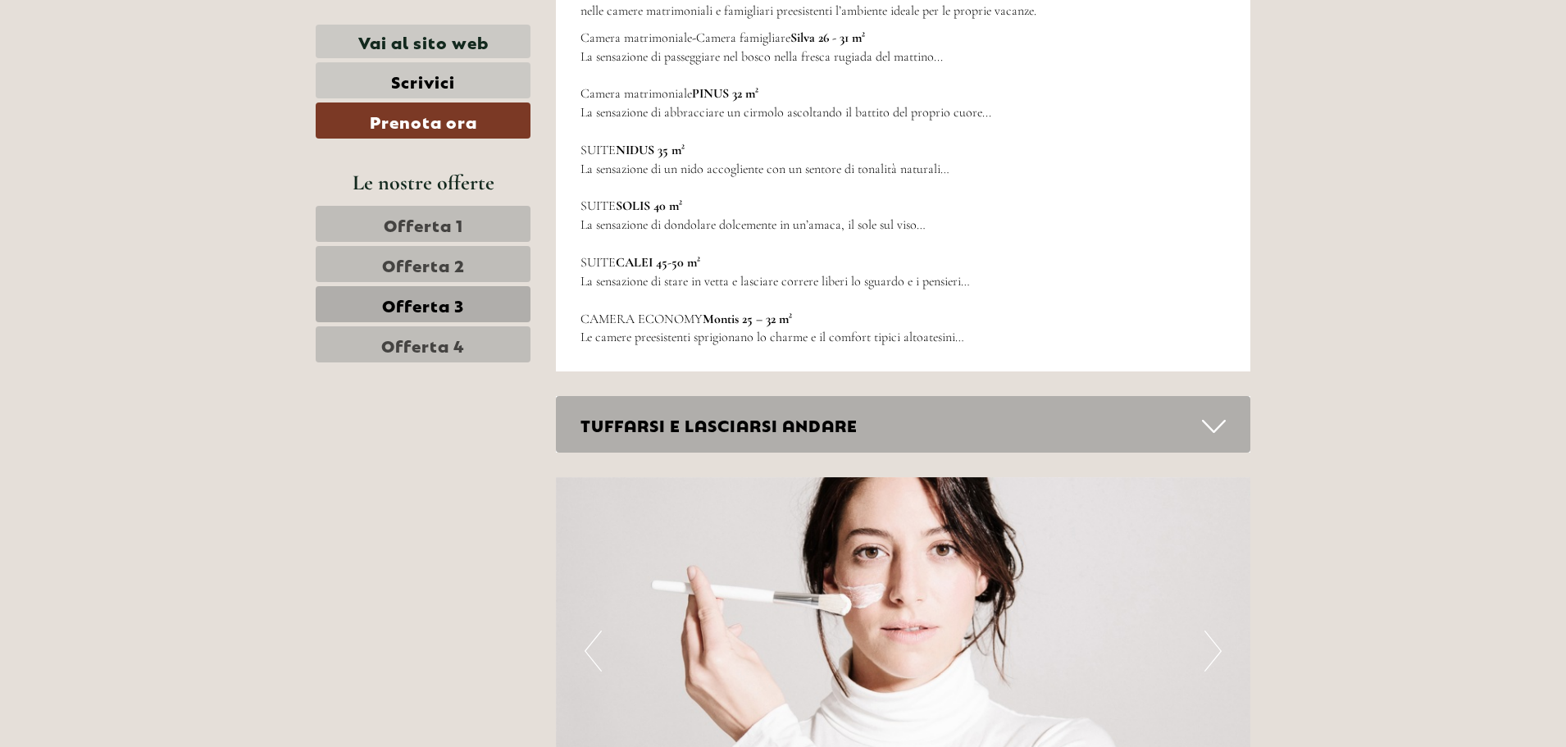
click at [883, 396] on div "TUFFARSI E LASCIARSI ANDARE" at bounding box center [903, 424] width 695 height 57
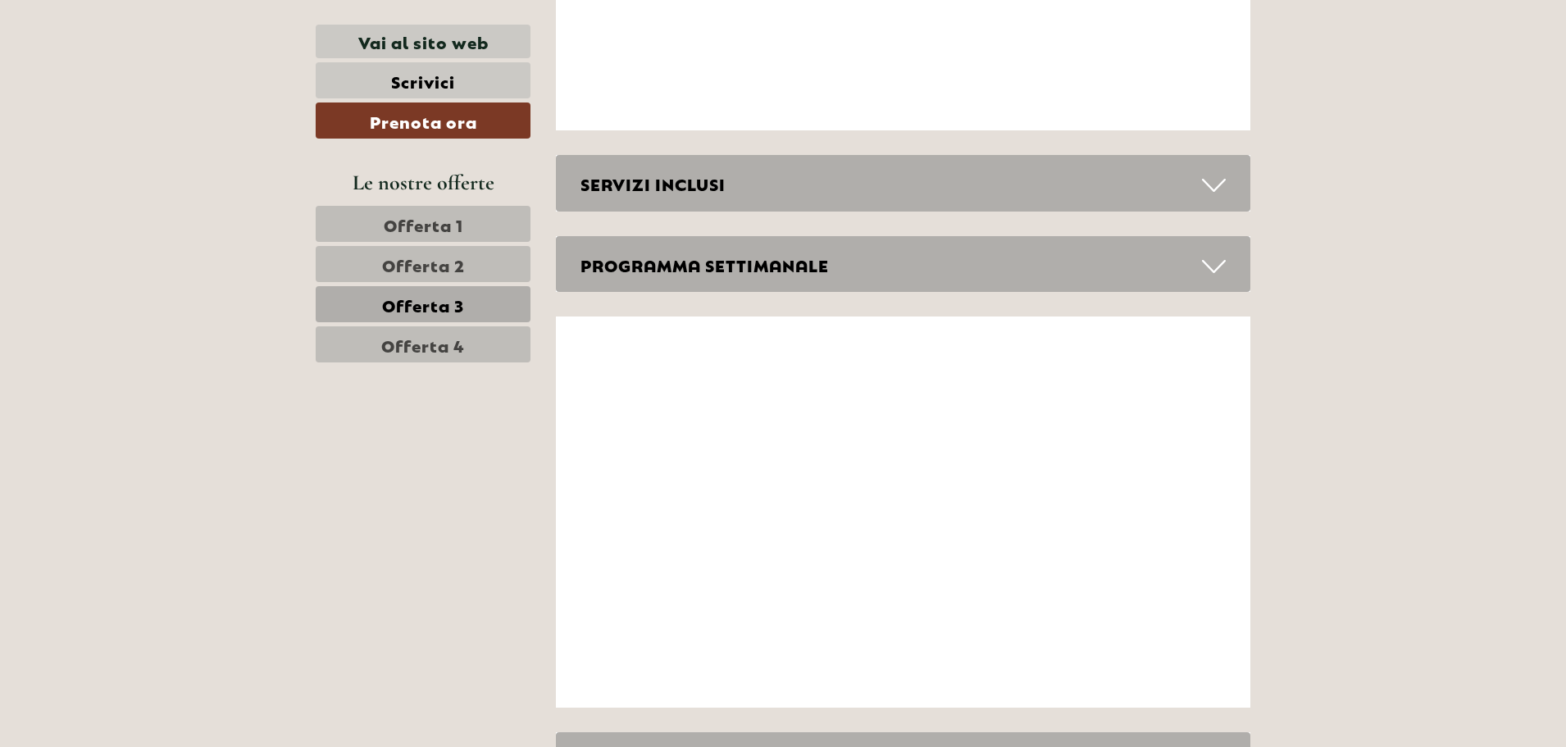
scroll to position [4951, 0]
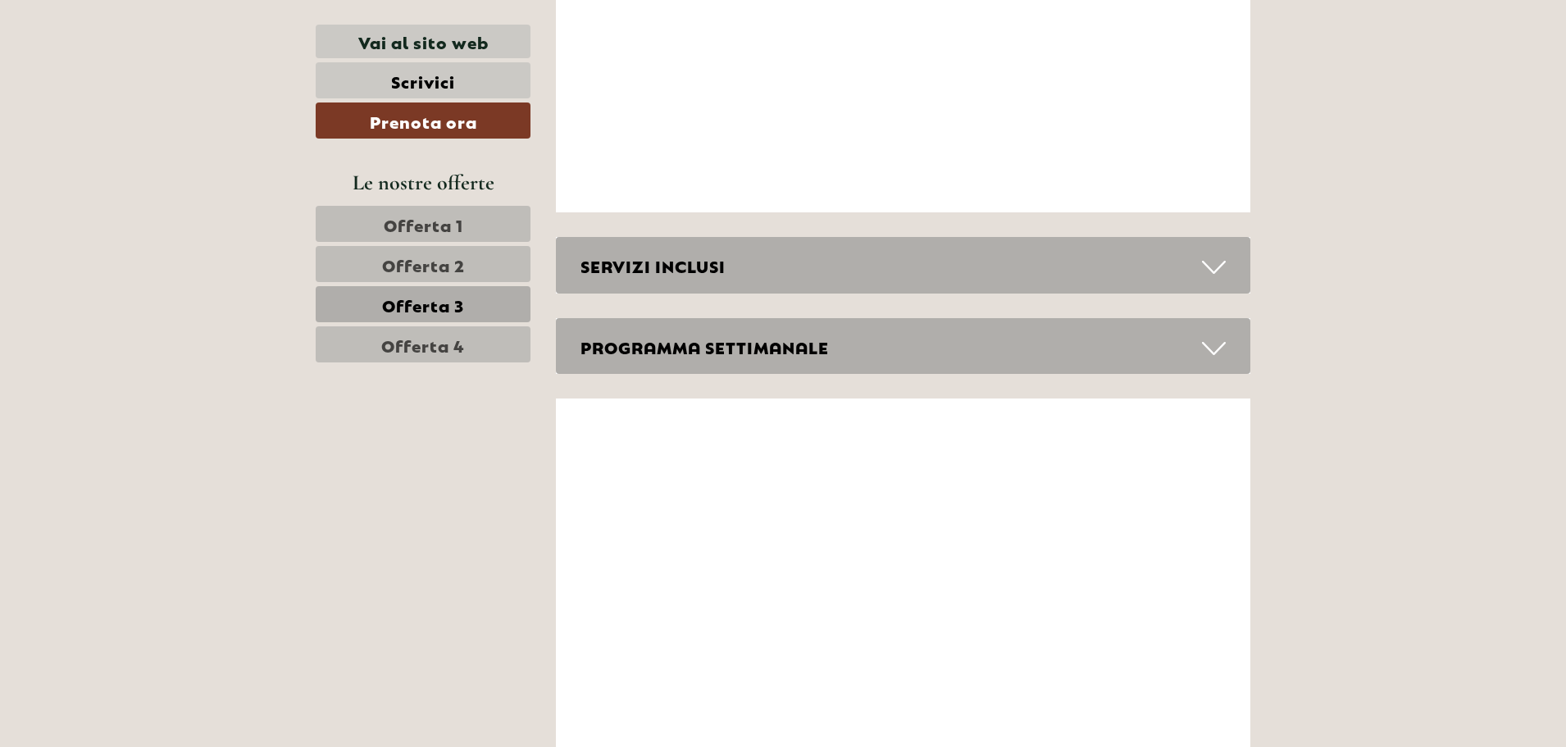
click at [707, 237] on div "SERVIZI INCLUSI" at bounding box center [903, 265] width 695 height 57
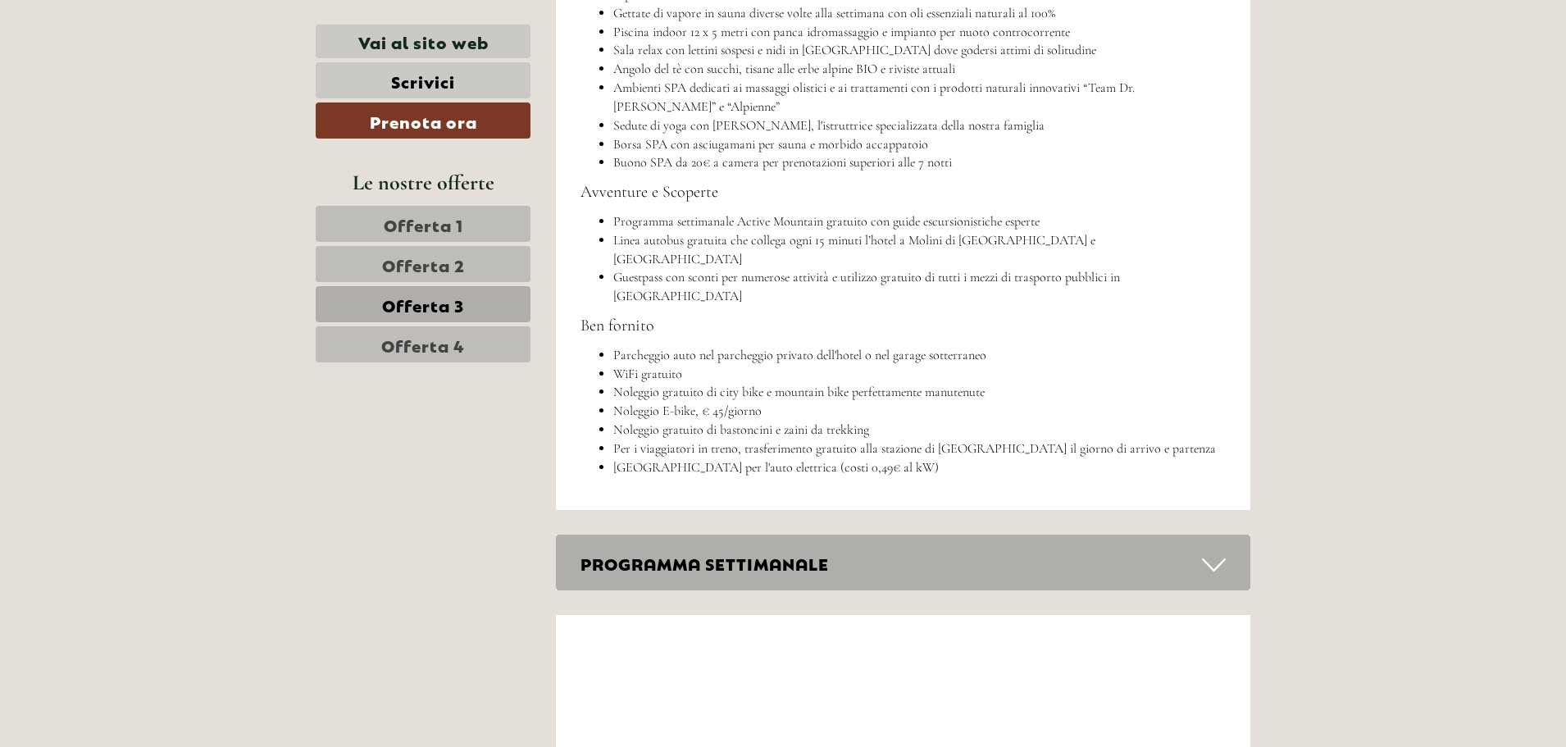
scroll to position [5524, 0]
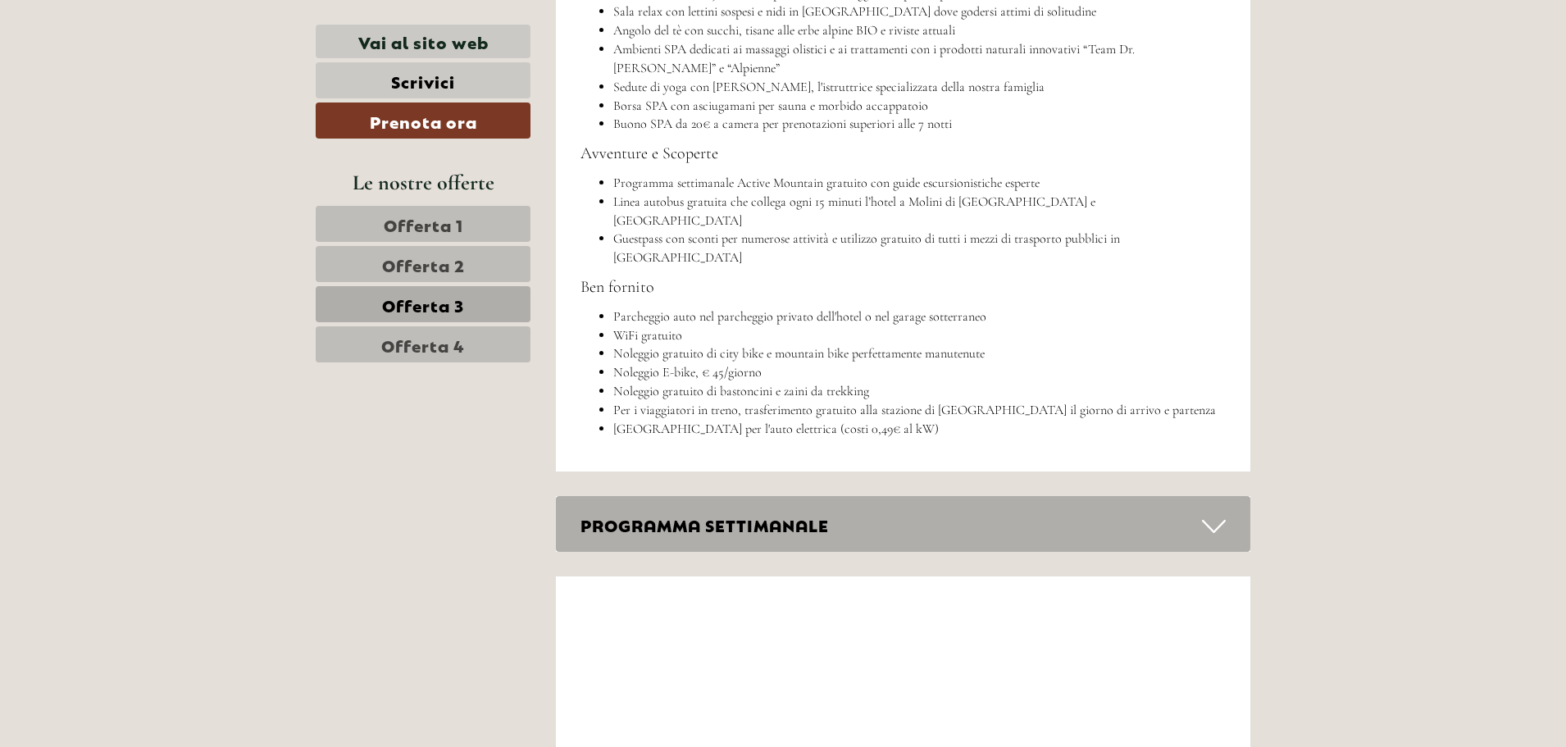
click at [905, 496] on div "PROGRAMMA SETTIMANALE" at bounding box center [903, 524] width 695 height 57
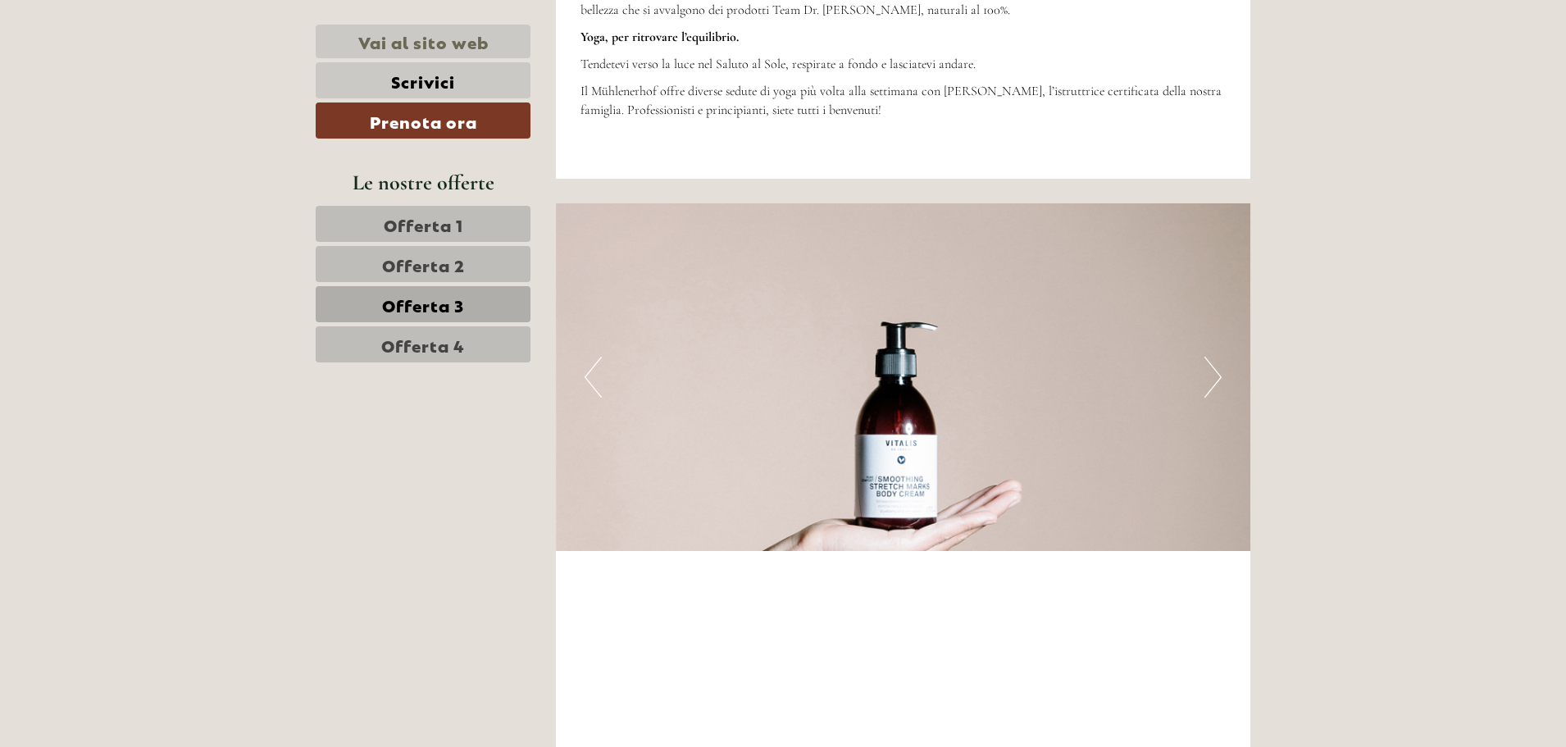
scroll to position [4049, 0]
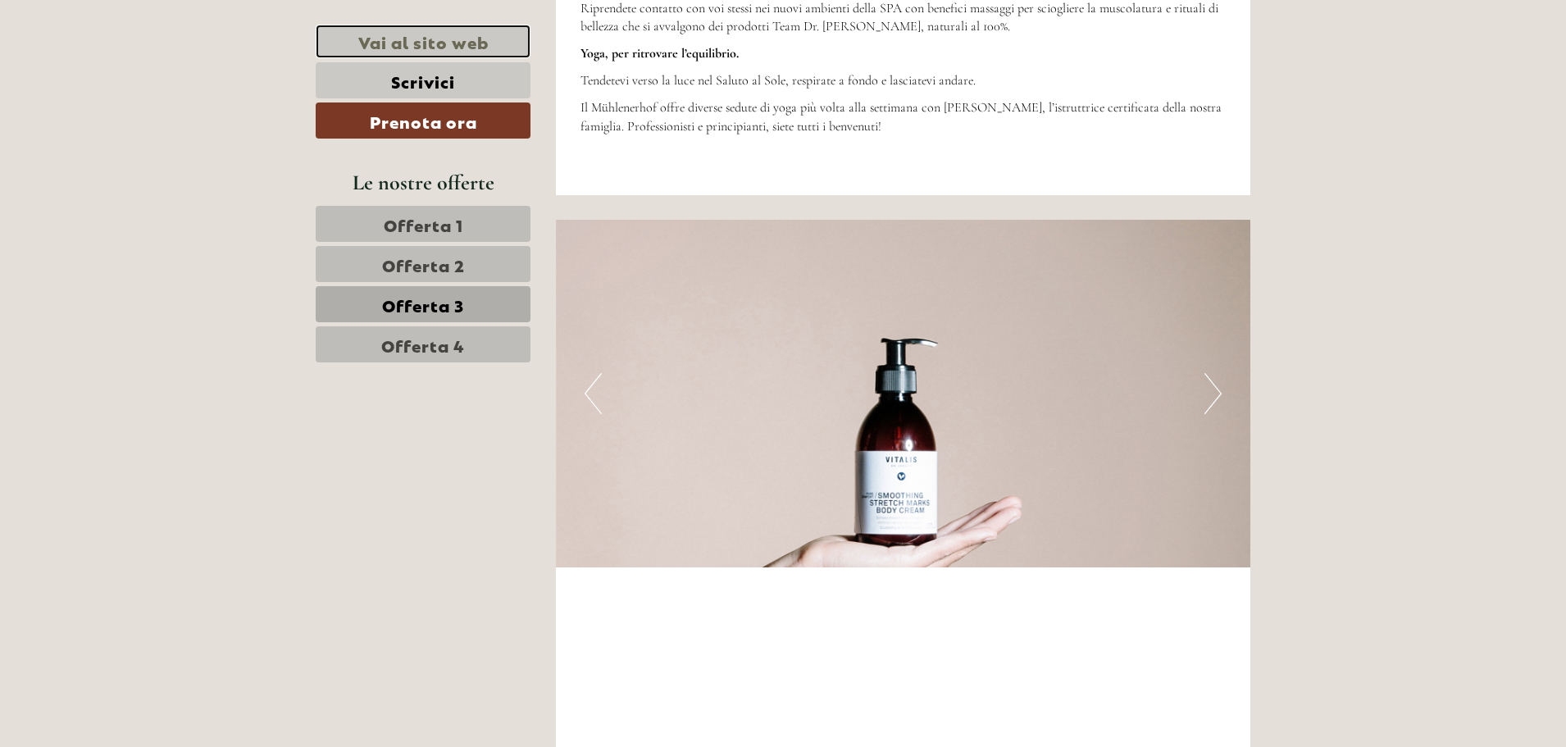
click at [419, 40] on link "Vai al sito web" at bounding box center [423, 42] width 215 height 34
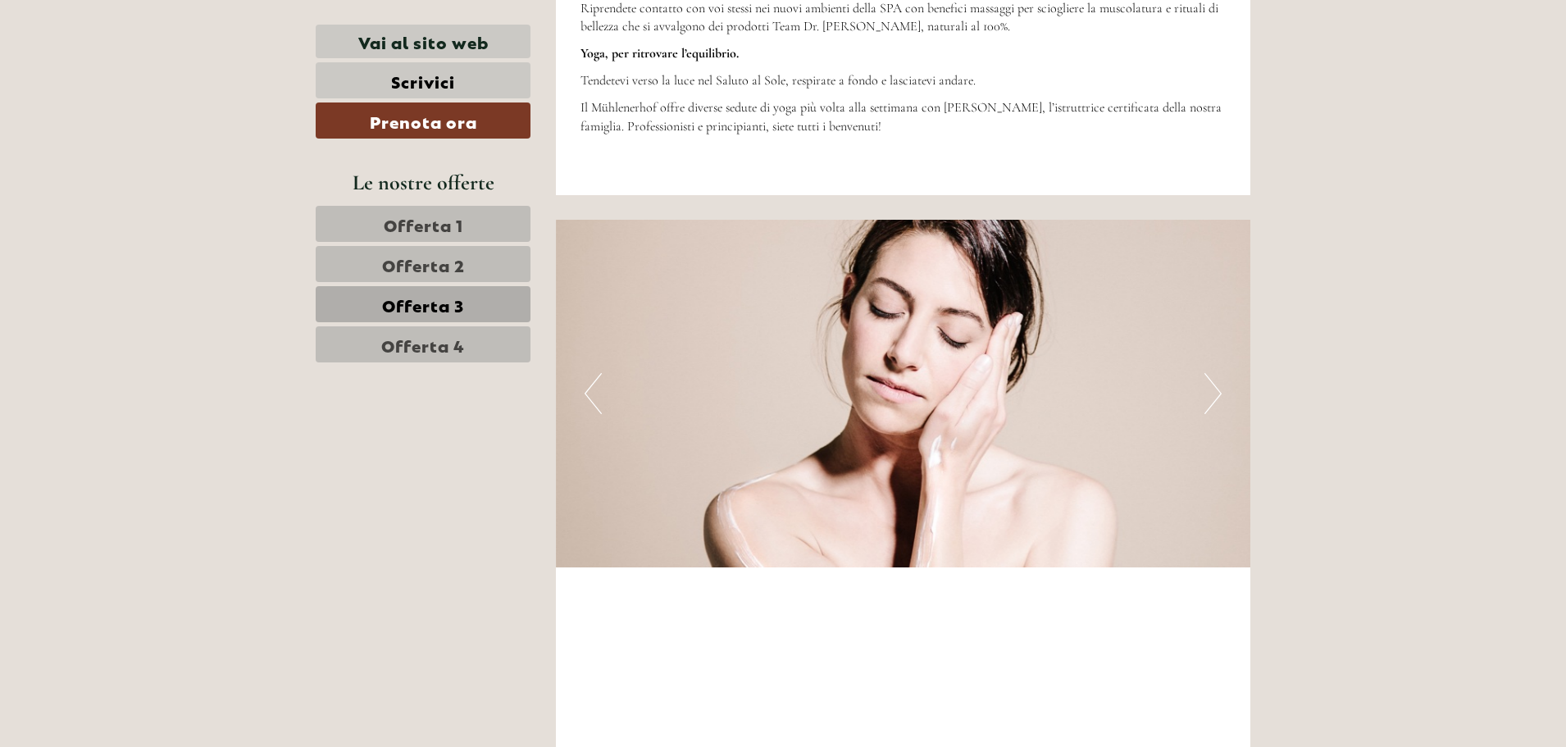
click at [411, 227] on span "Offerta 1" at bounding box center [424, 223] width 80 height 23
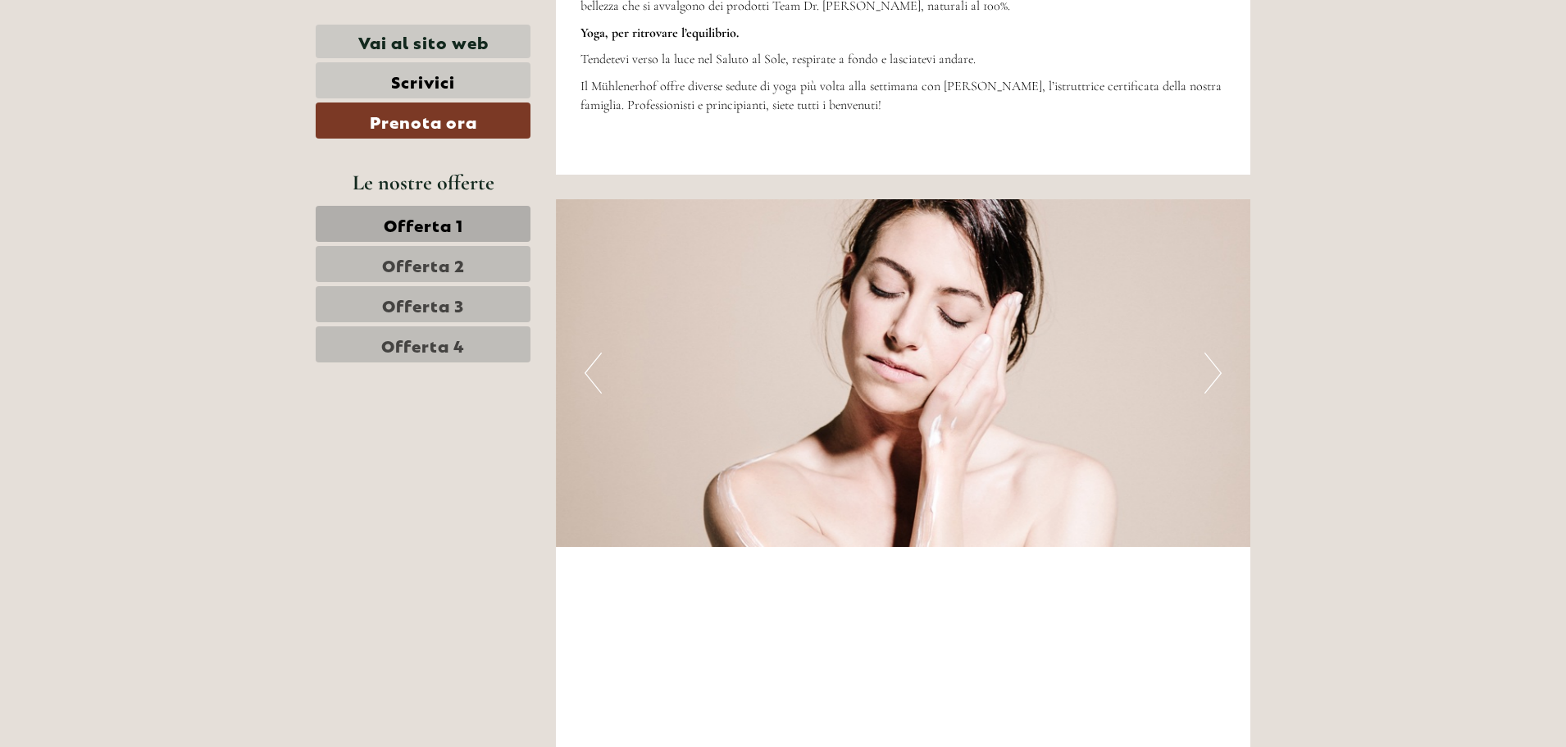
scroll to position [1098, 0]
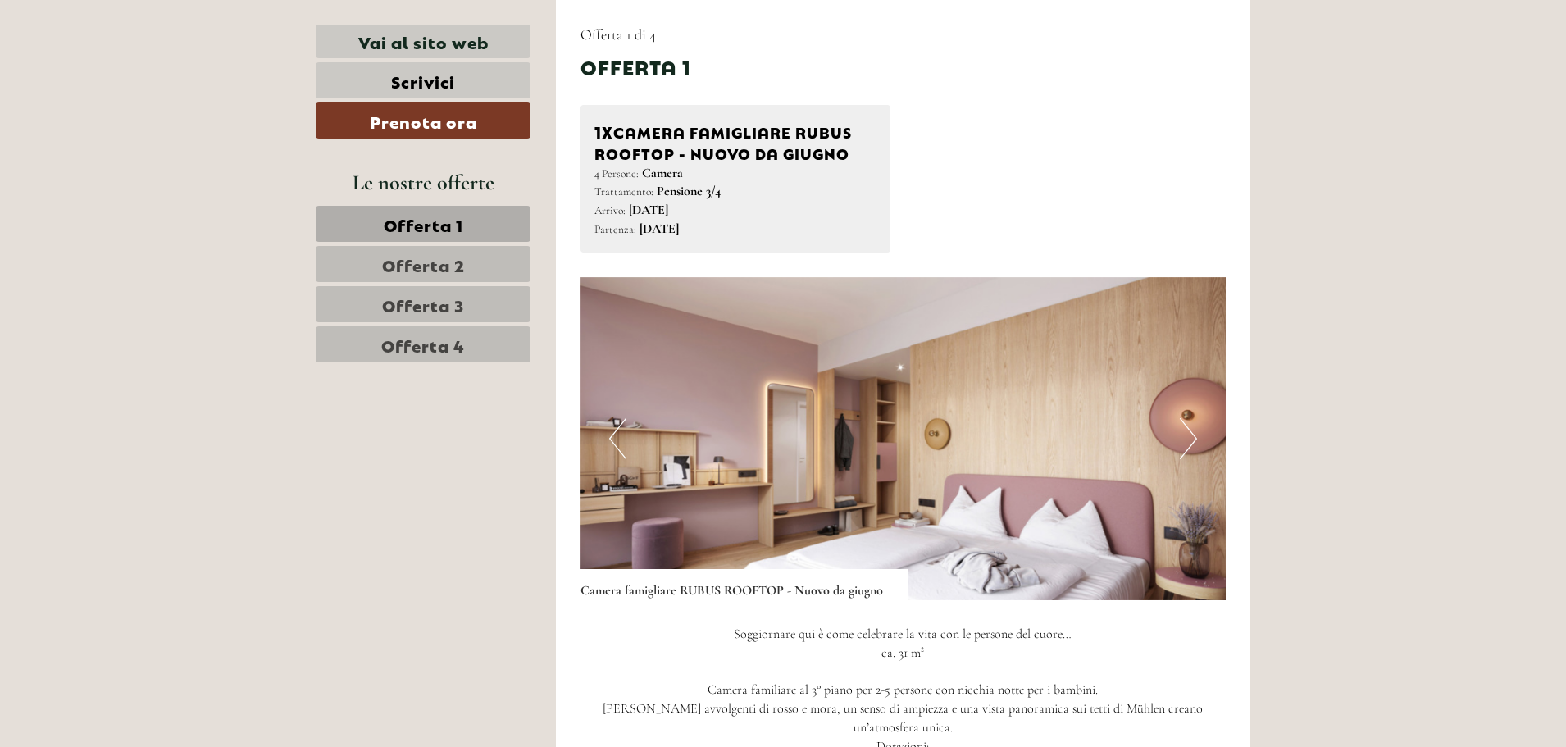
click at [422, 262] on span "Offerta 2" at bounding box center [423, 263] width 83 height 23
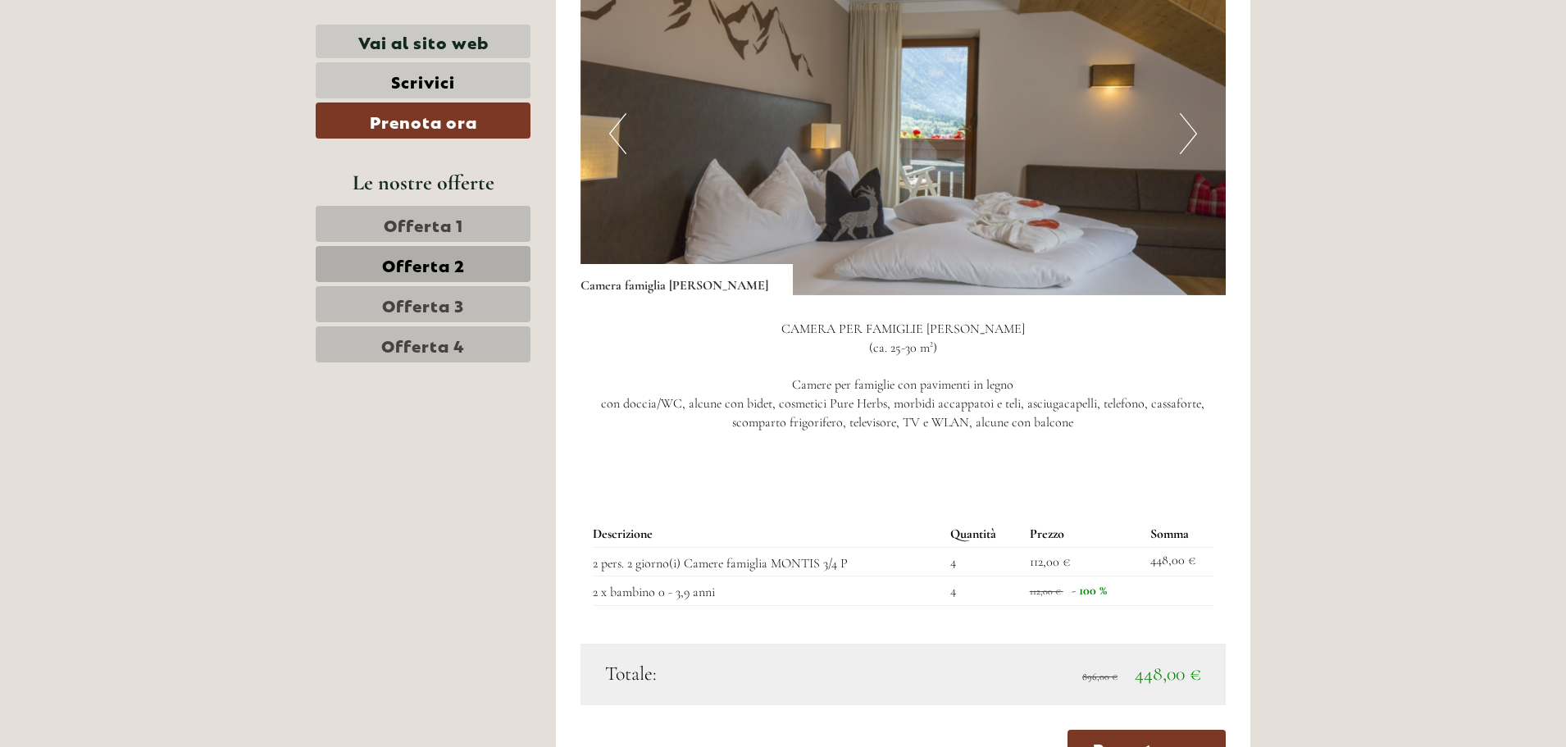
scroll to position [1400, 0]
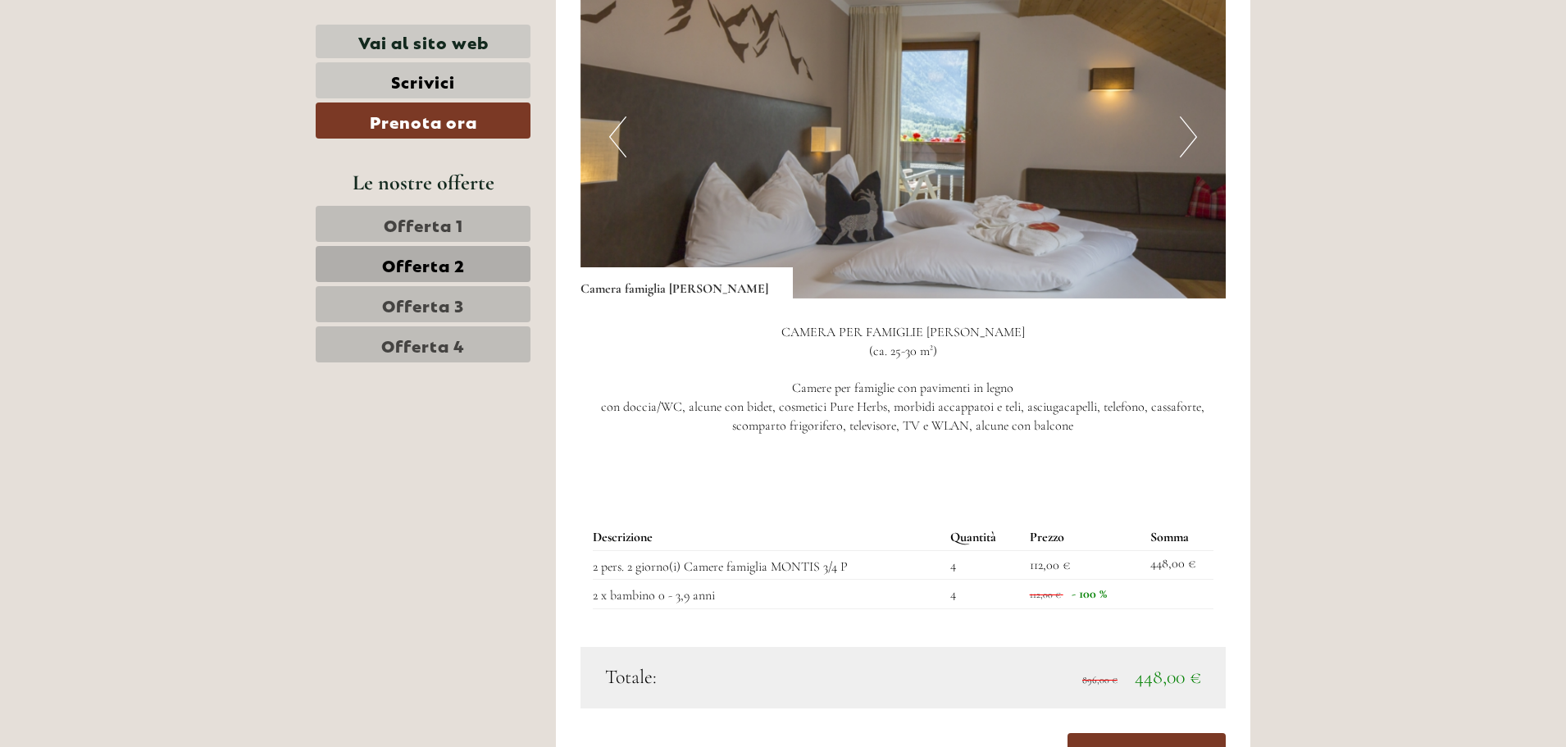
click at [424, 223] on span "Offerta 1" at bounding box center [424, 223] width 80 height 23
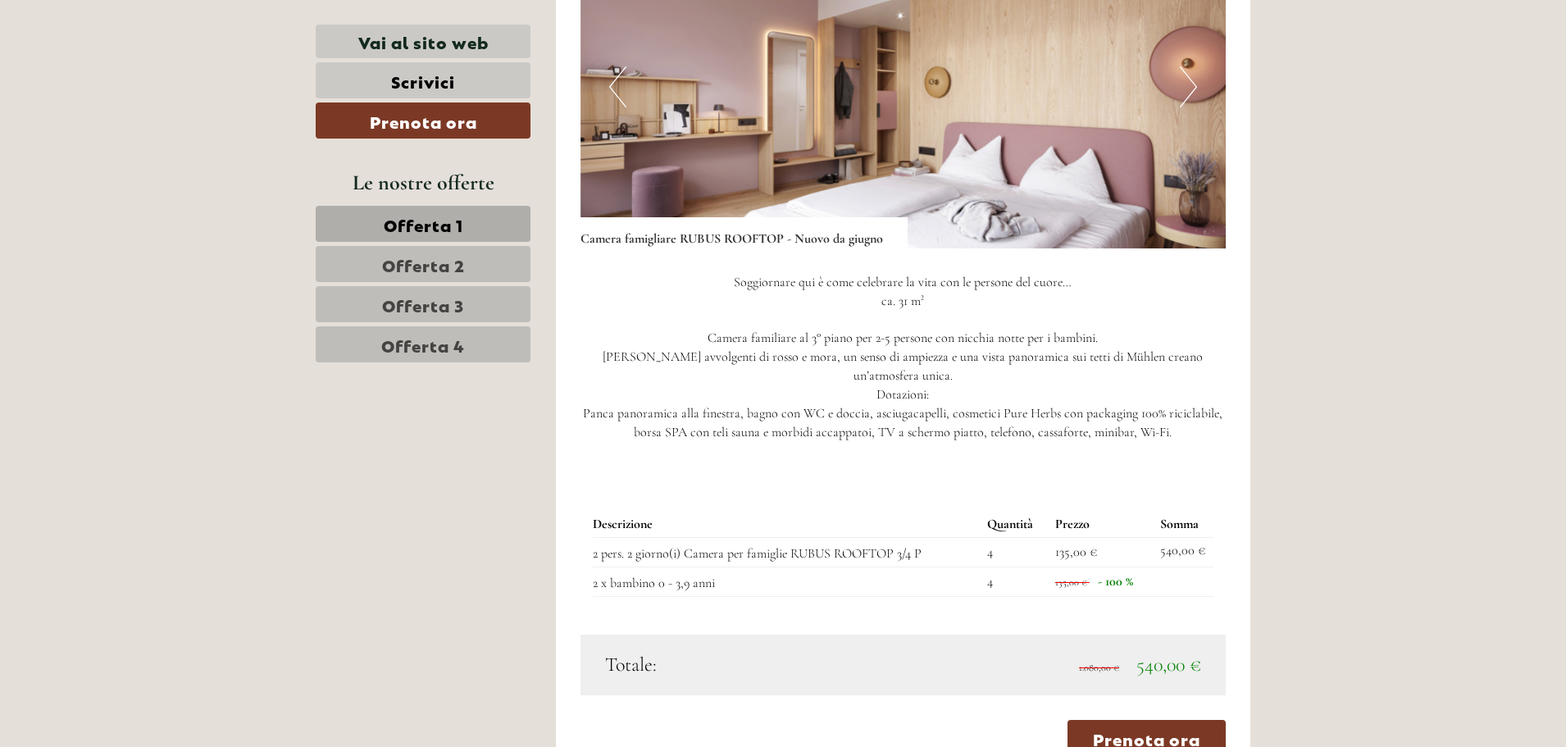
scroll to position [1438, 0]
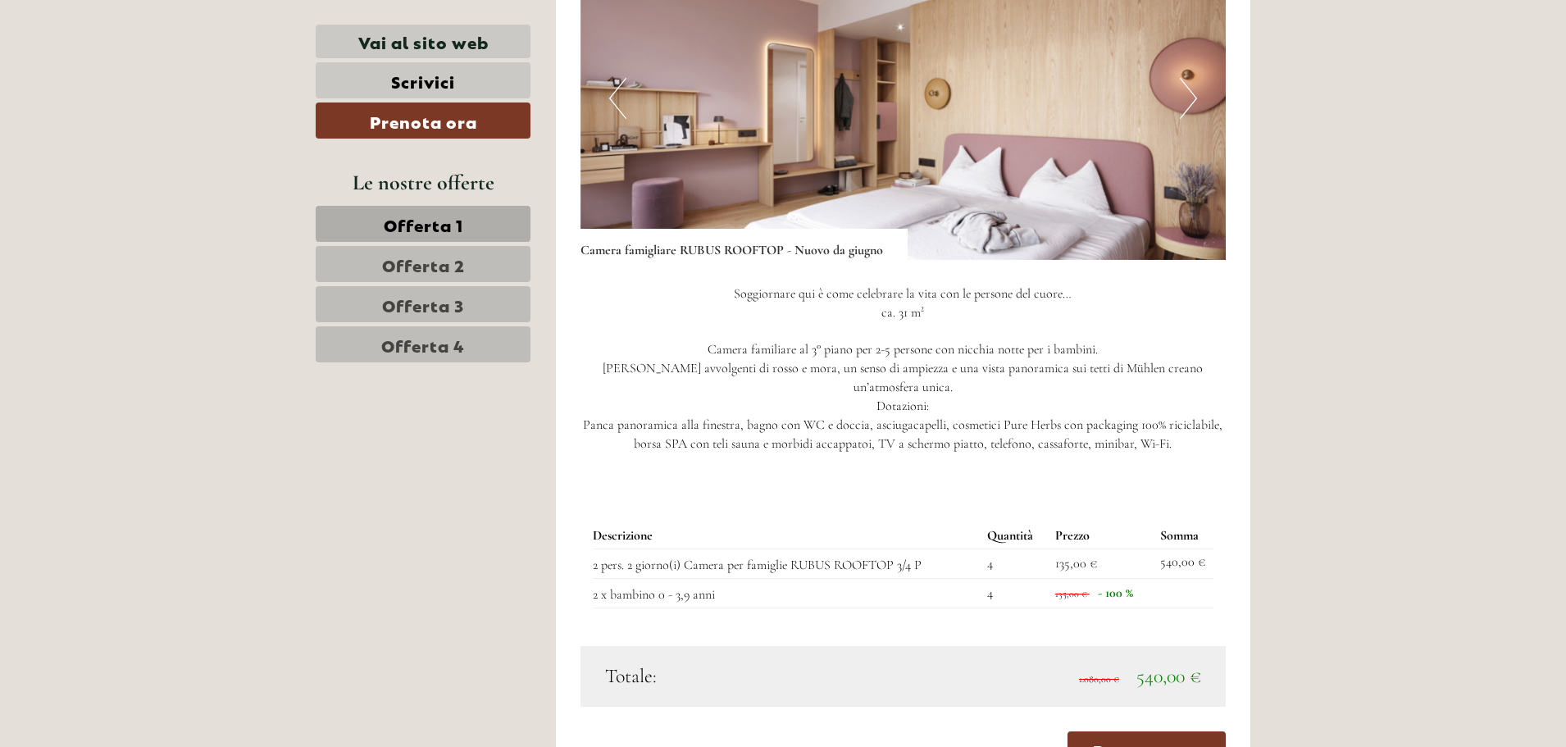
click at [447, 252] on span "Offerta 2" at bounding box center [423, 263] width 83 height 23
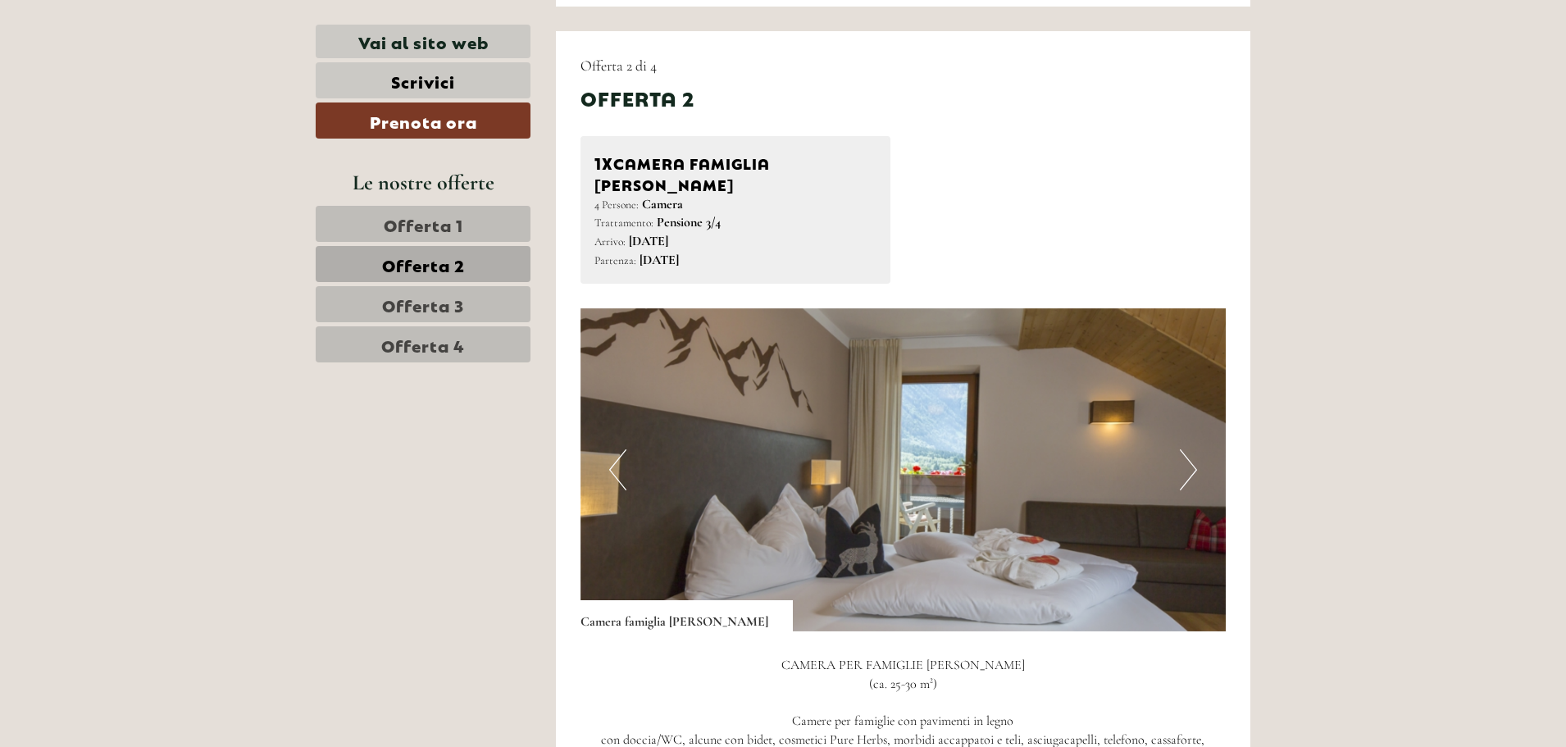
scroll to position [1066, 0]
click at [1188, 460] on button "Next" at bounding box center [1187, 470] width 17 height 41
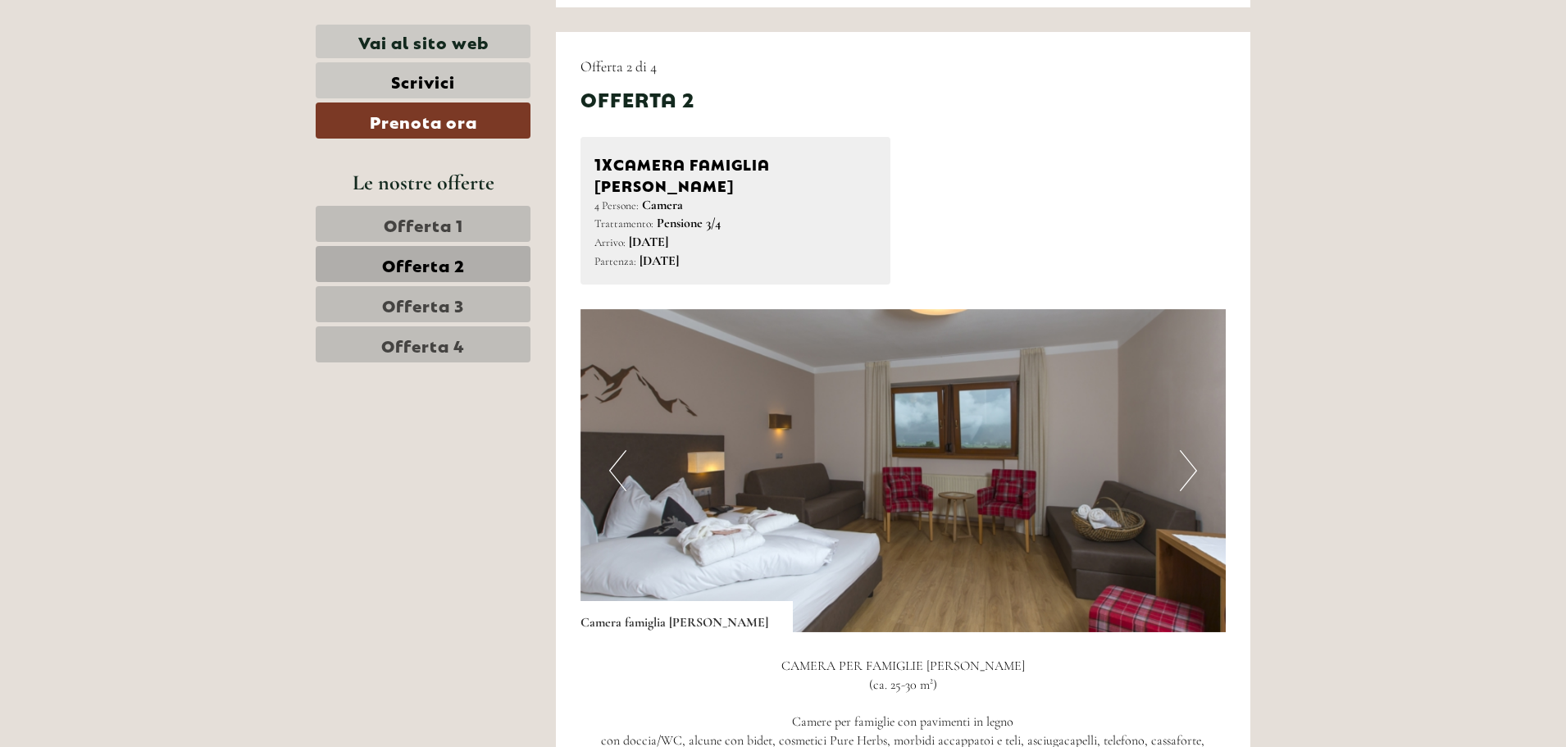
click at [1188, 460] on button "Next" at bounding box center [1187, 470] width 17 height 41
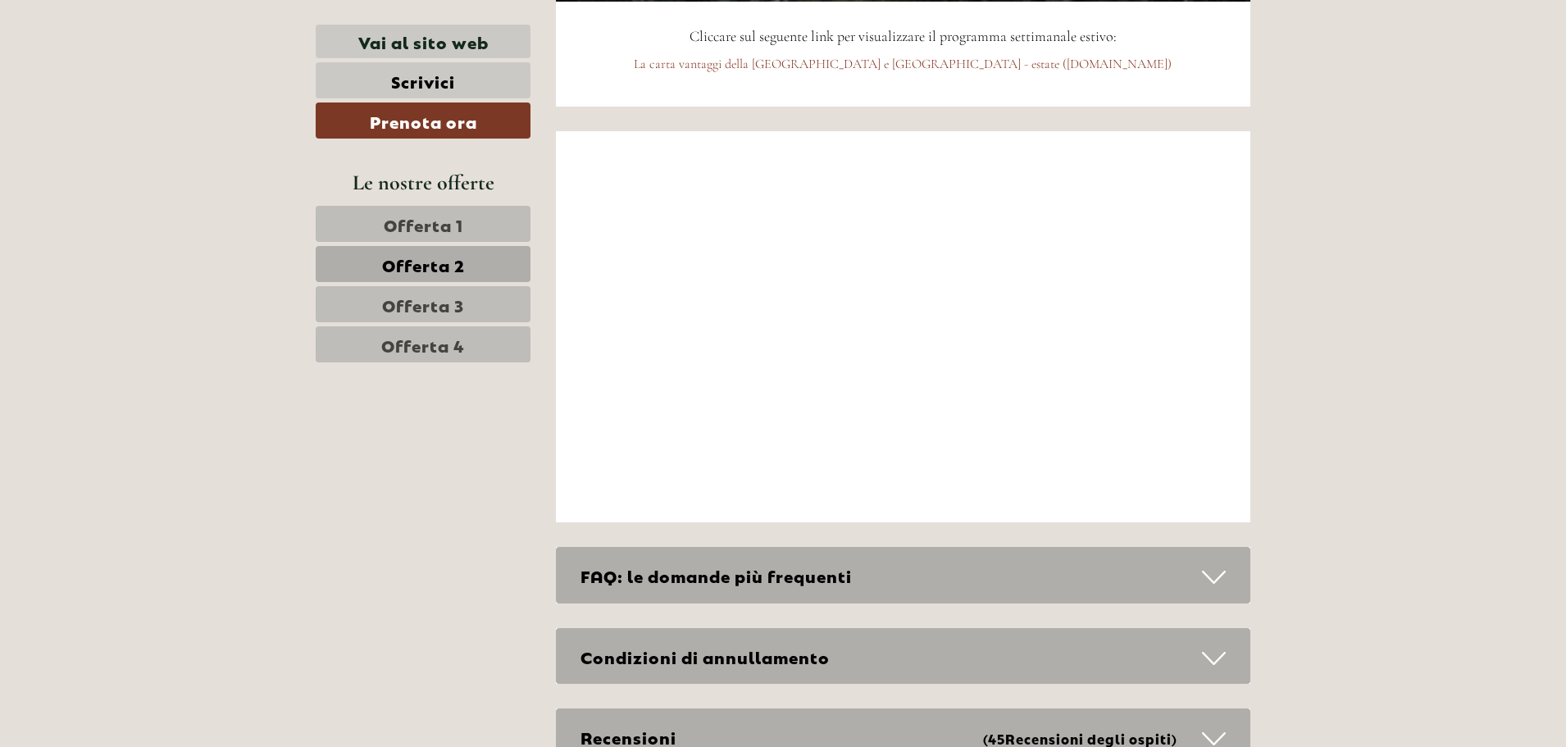
scroll to position [6502, 0]
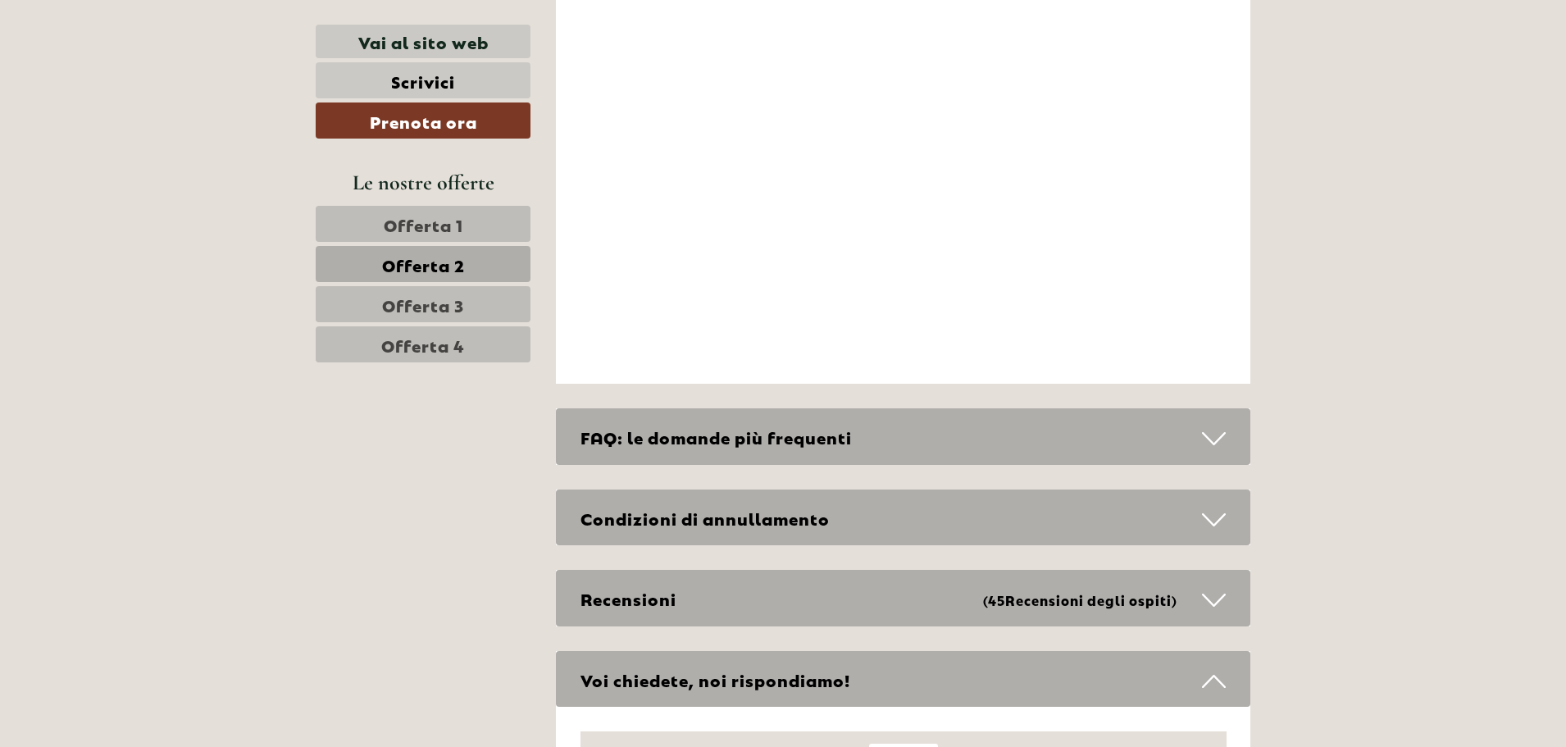
click at [866, 408] on div "FAQ: le domande più frequenti" at bounding box center [903, 436] width 695 height 57
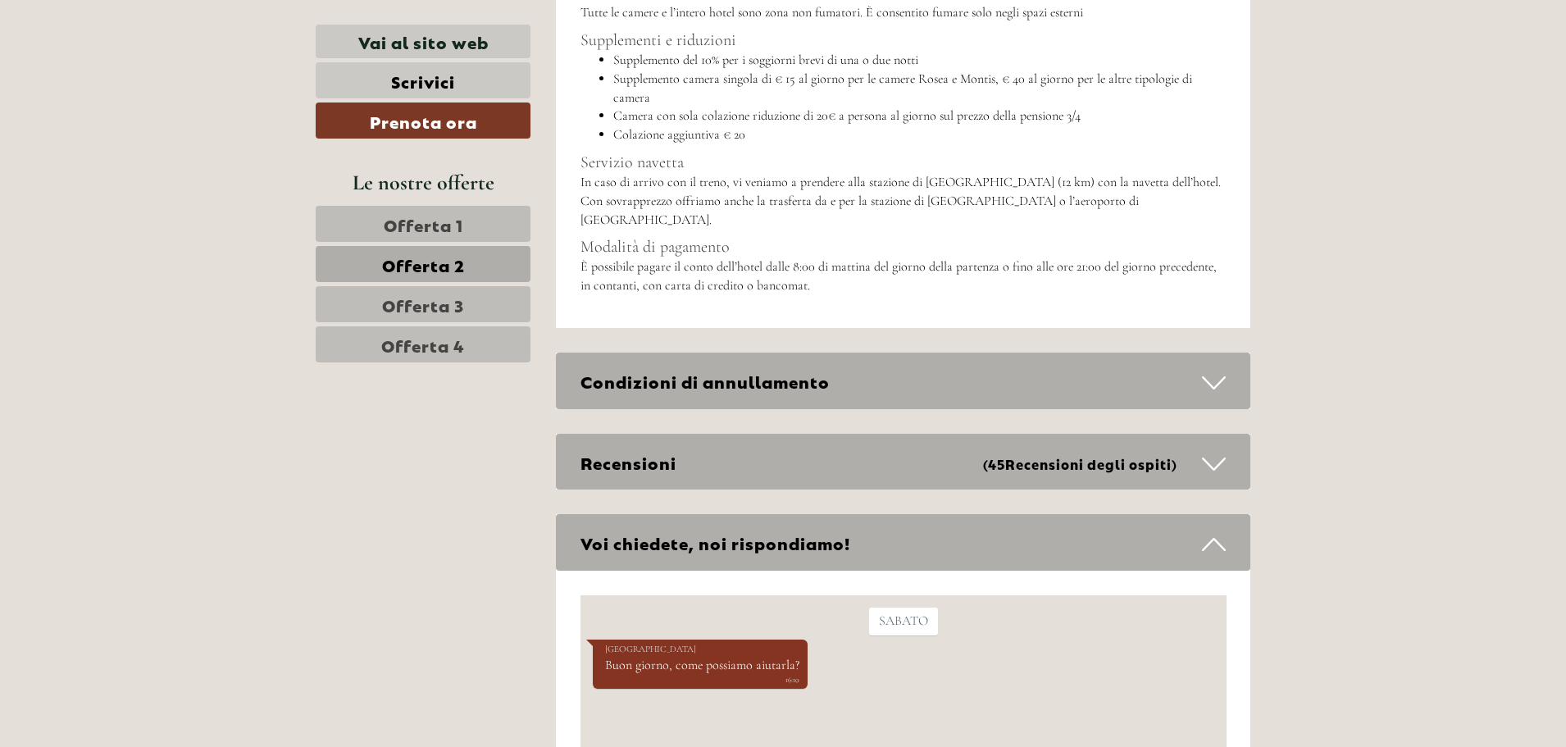
scroll to position [7158, 0]
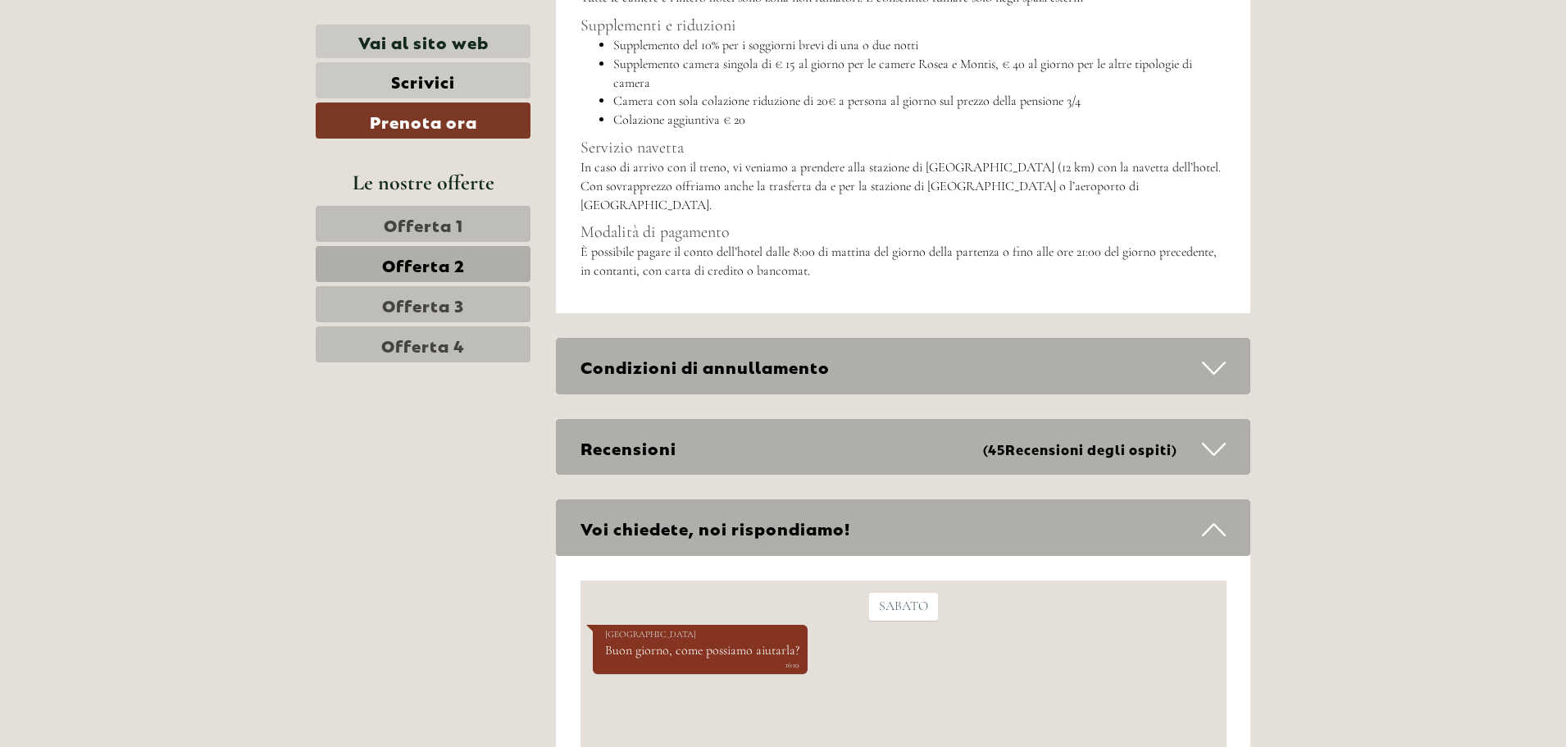
drag, startPoint x: 505, startPoint y: 428, endPoint x: 1461, endPoint y: 355, distance: 958.5
click at [1007, 338] on div "Condizioni di annullamento" at bounding box center [903, 366] width 695 height 57
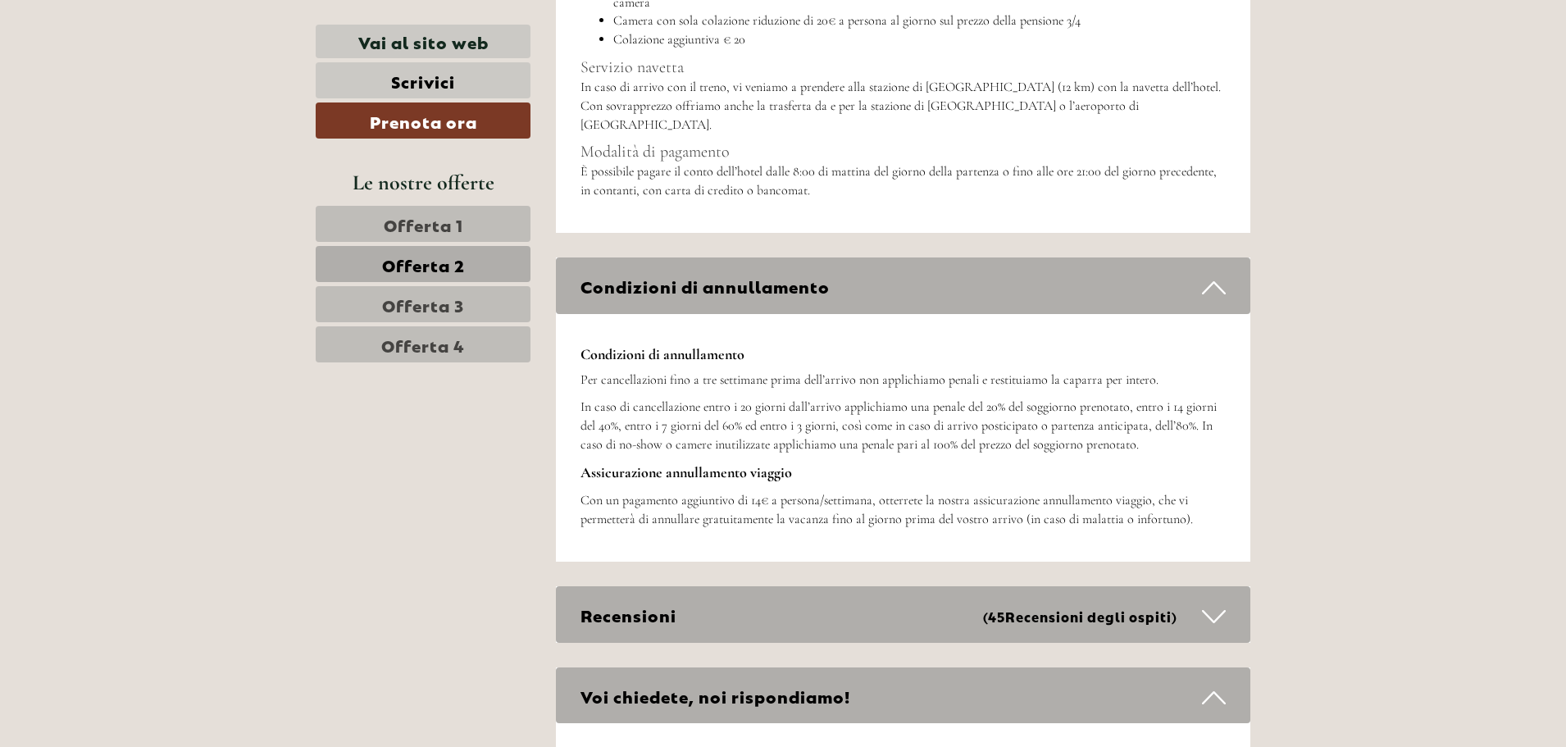
scroll to position [7240, 0]
click at [693, 584] on div "Recensioni (45 Recensioni degli ospiti )" at bounding box center [903, 612] width 695 height 57
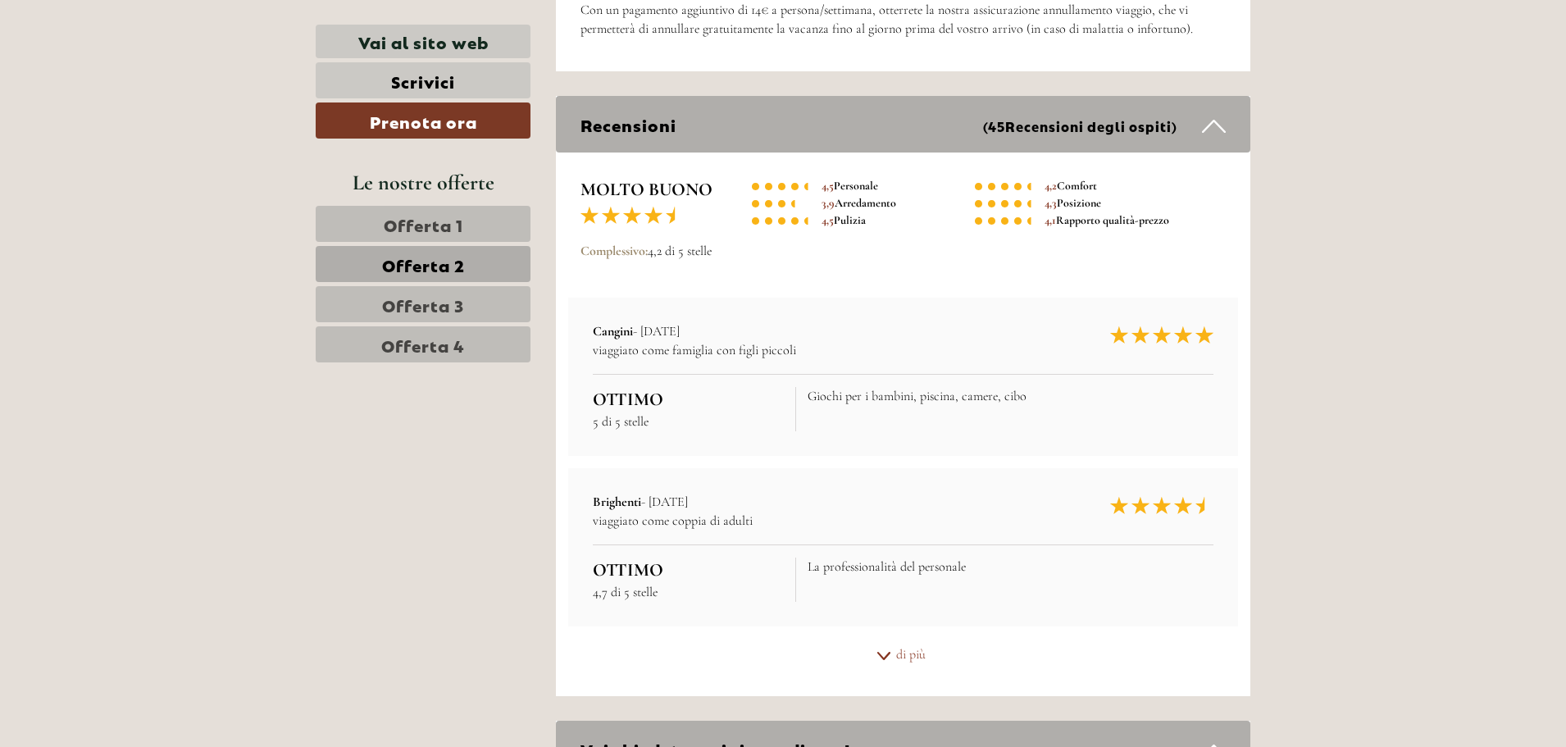
scroll to position [7732, 0]
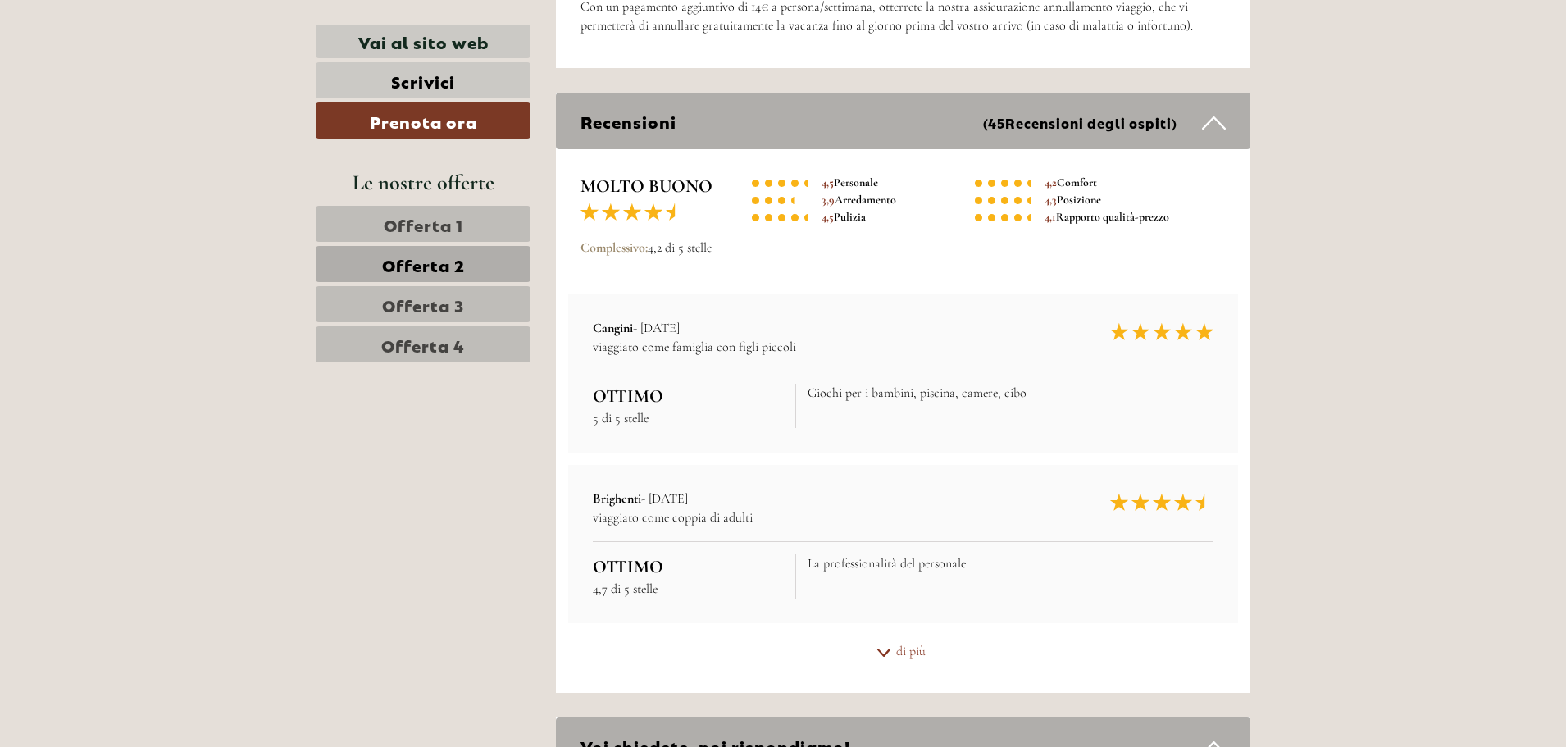
click at [900, 635] on div "di più" at bounding box center [903, 651] width 695 height 32
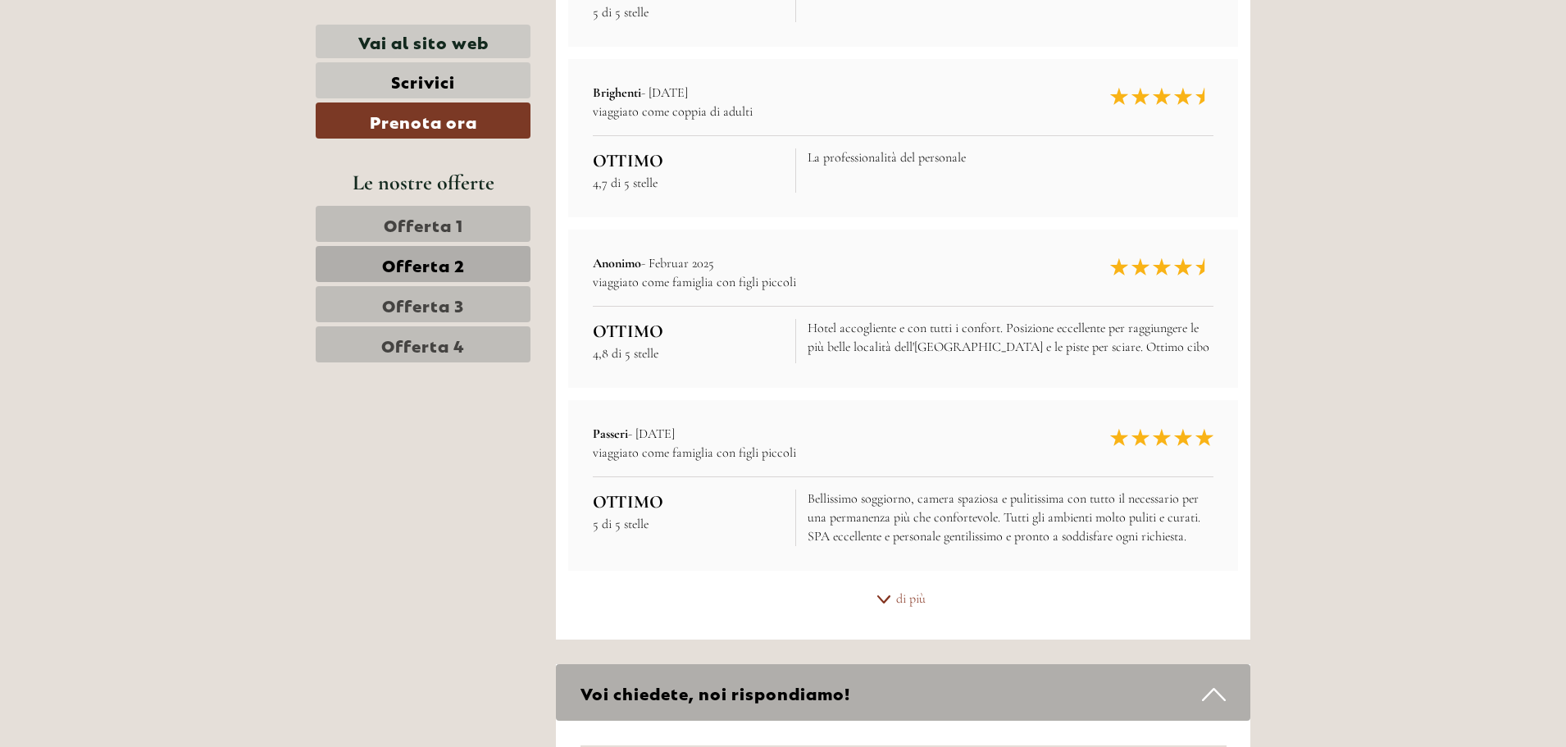
scroll to position [8141, 0]
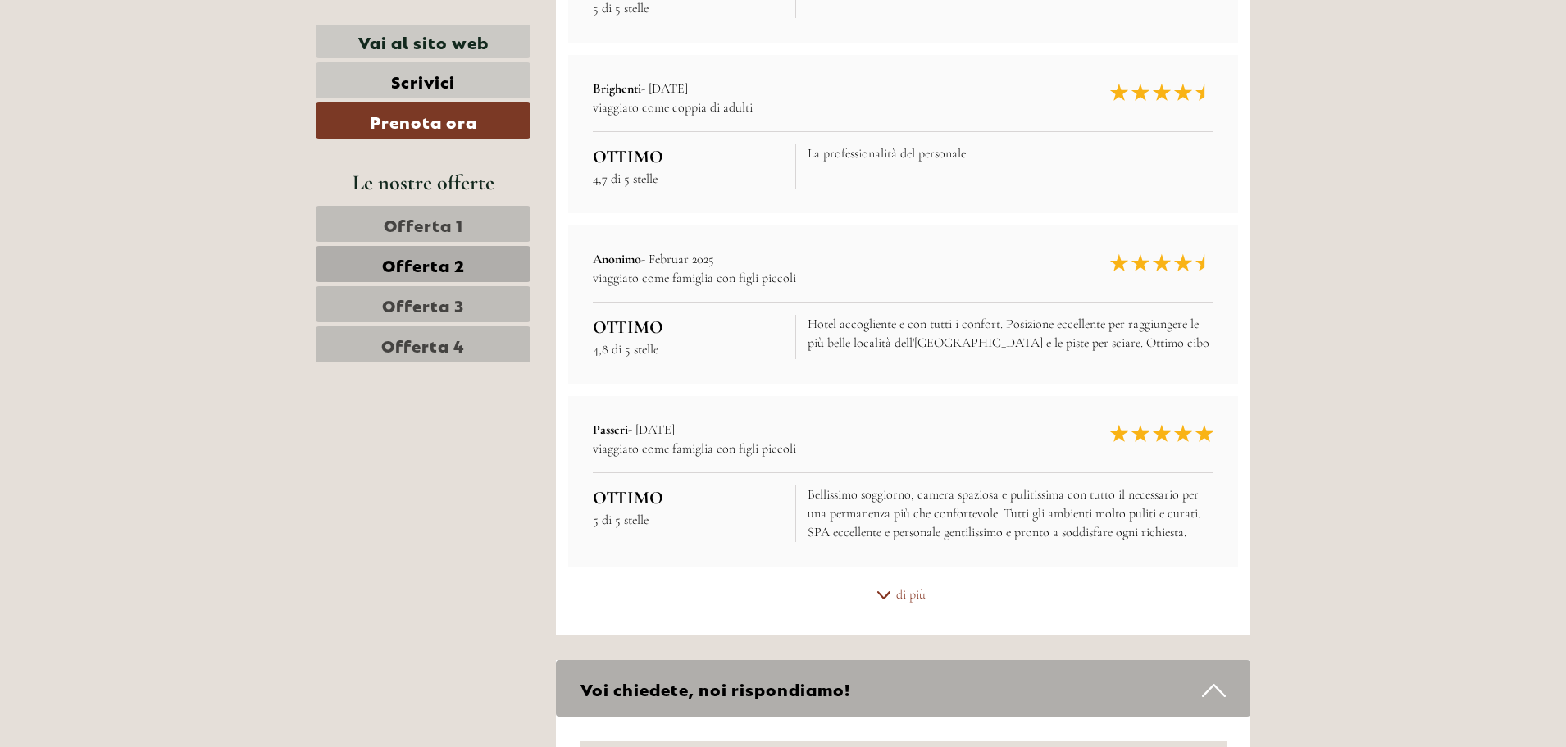
click at [883, 591] on icon at bounding box center [883, 595] width 16 height 8
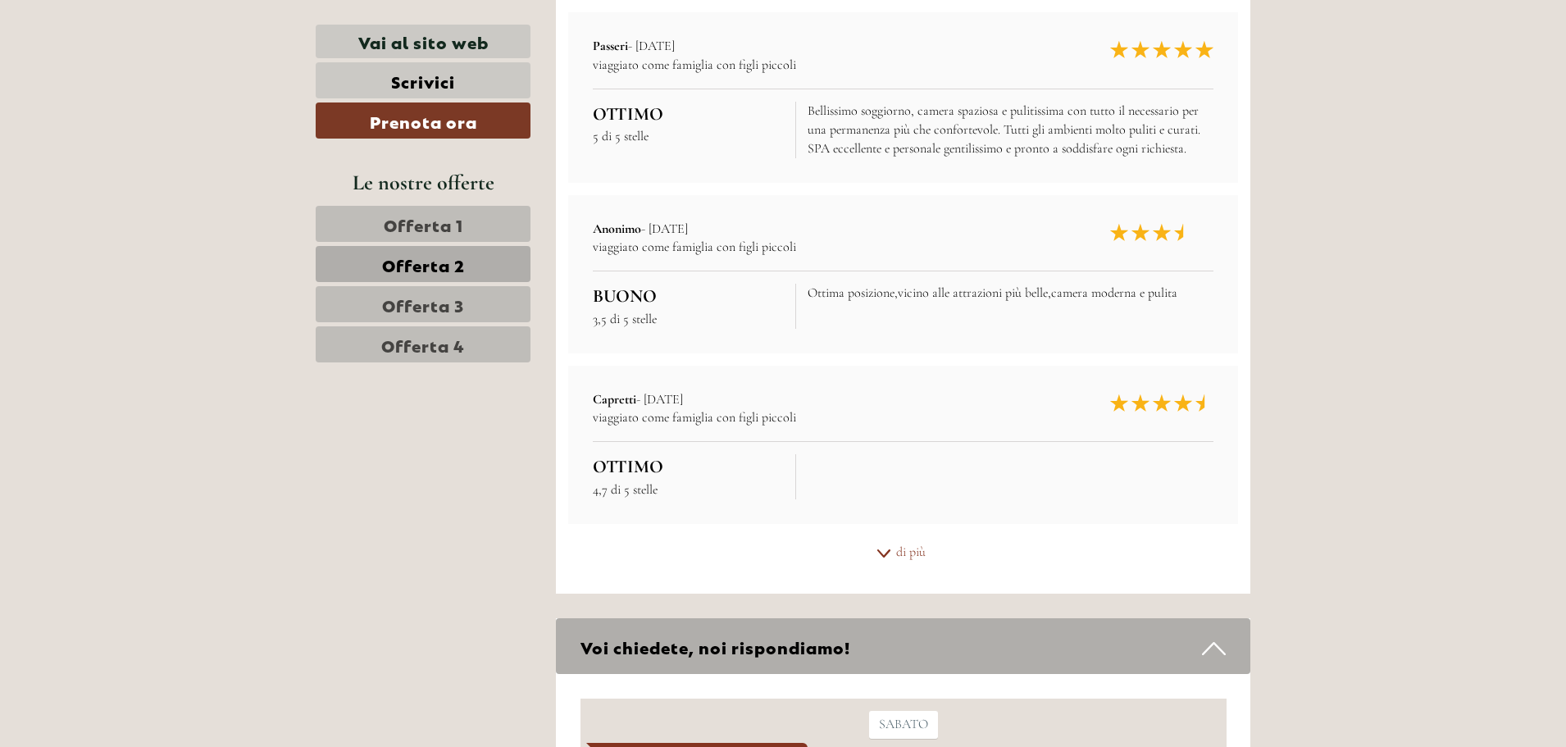
scroll to position [8551, 0]
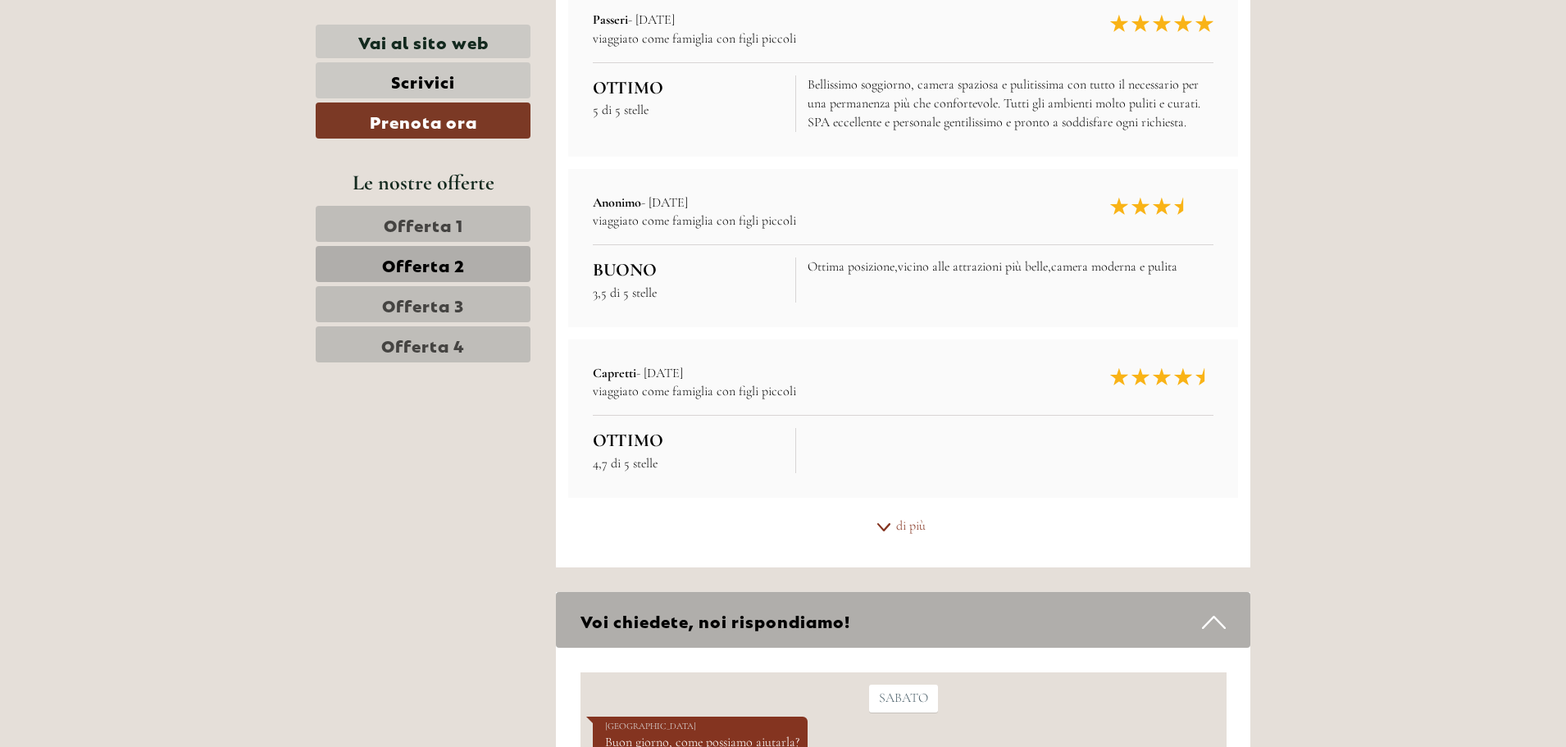
click at [895, 510] on div "di più" at bounding box center [903, 526] width 695 height 32
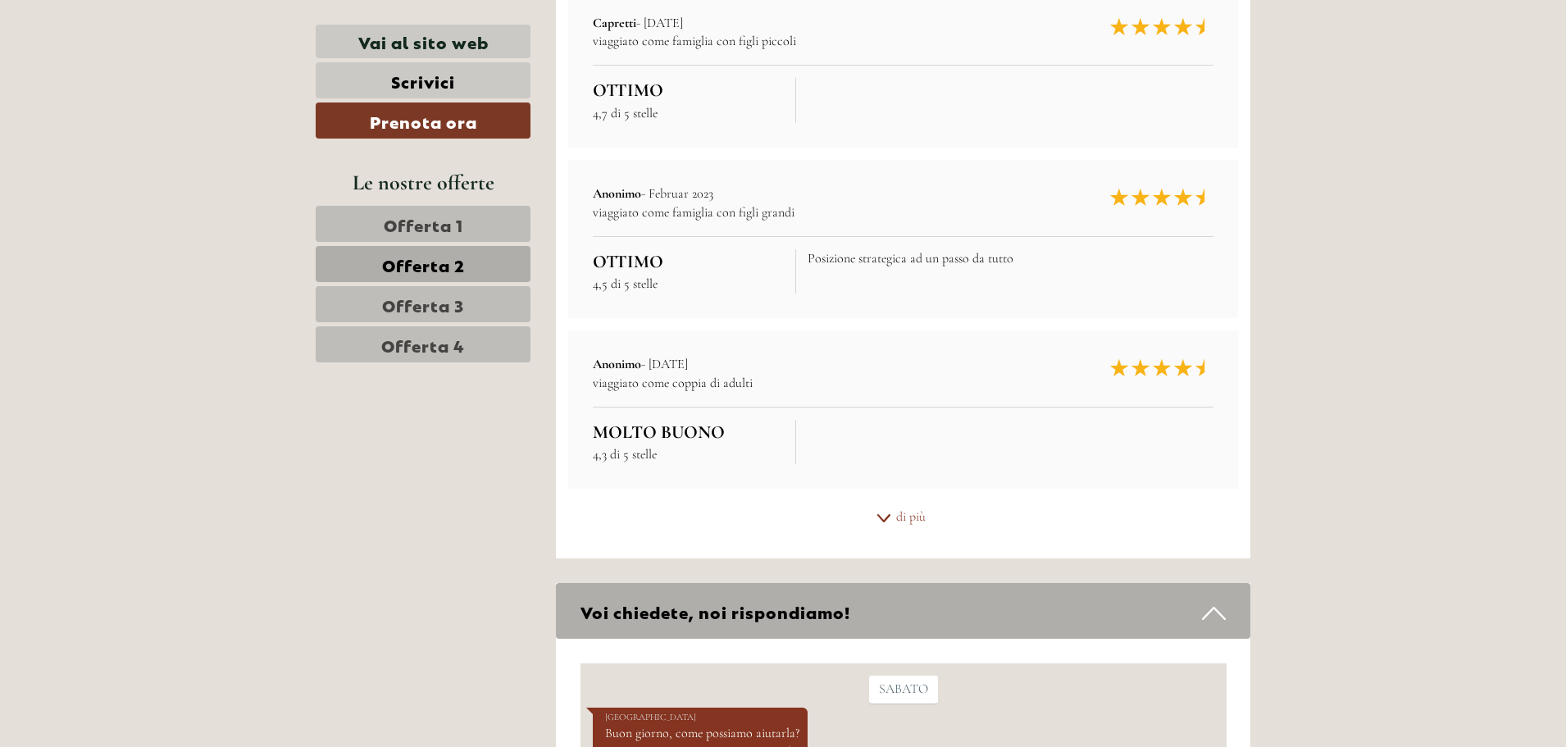
scroll to position [8961, 0]
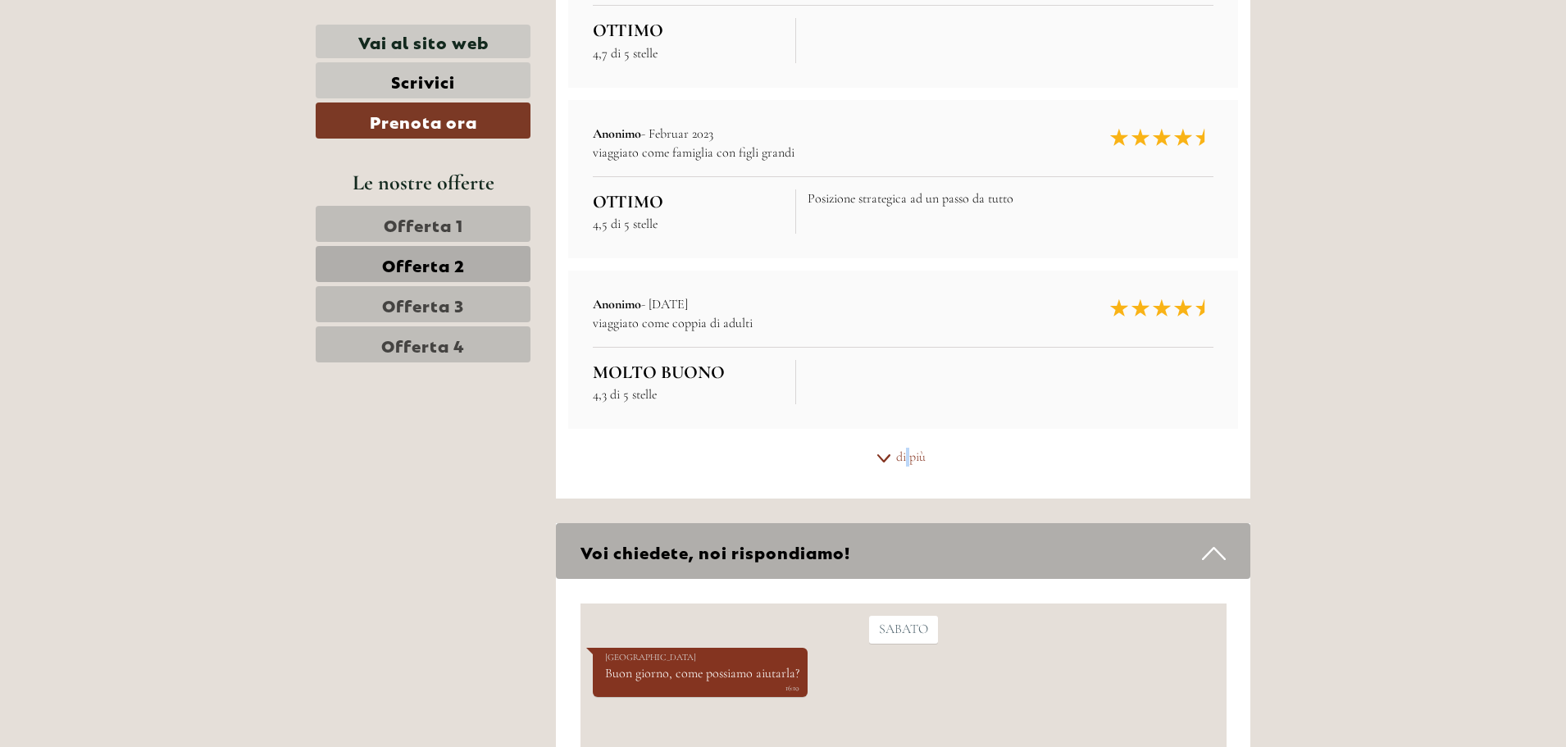
click at [906, 441] on div "di più" at bounding box center [903, 457] width 695 height 32
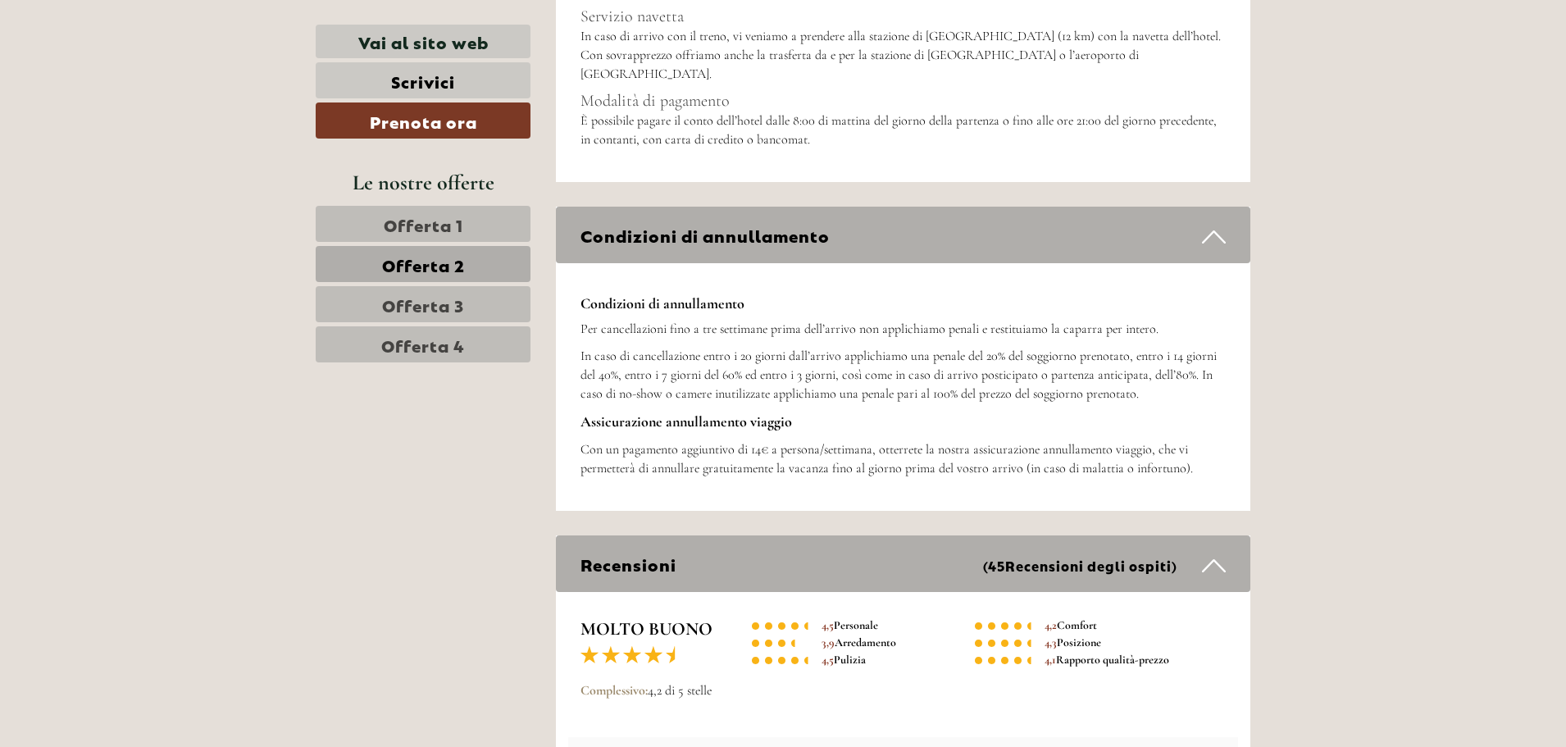
scroll to position [7043, 0]
